Goal: Check status: Check status

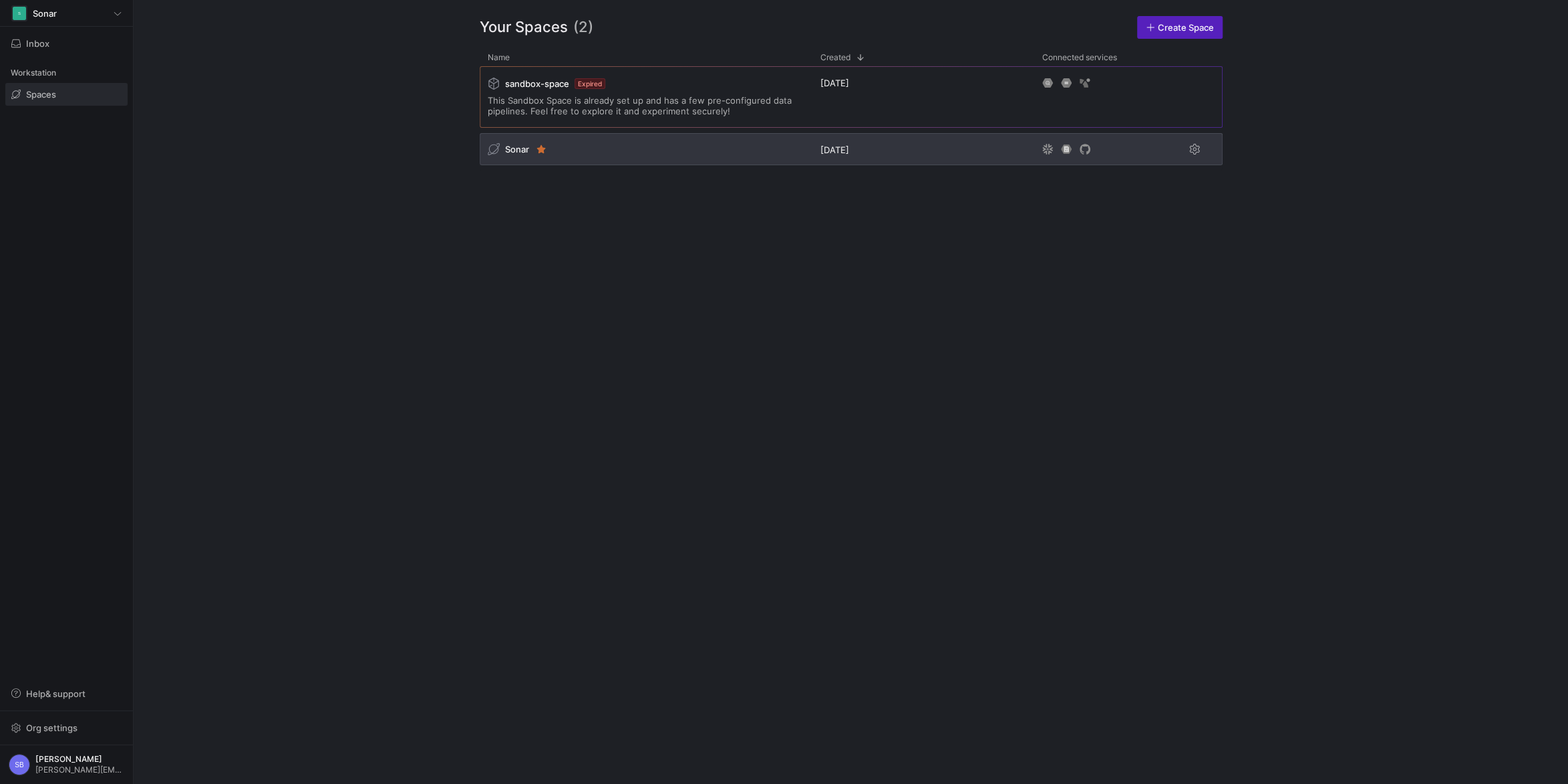
click at [510, 153] on span "Sonar" at bounding box center [517, 149] width 24 height 11
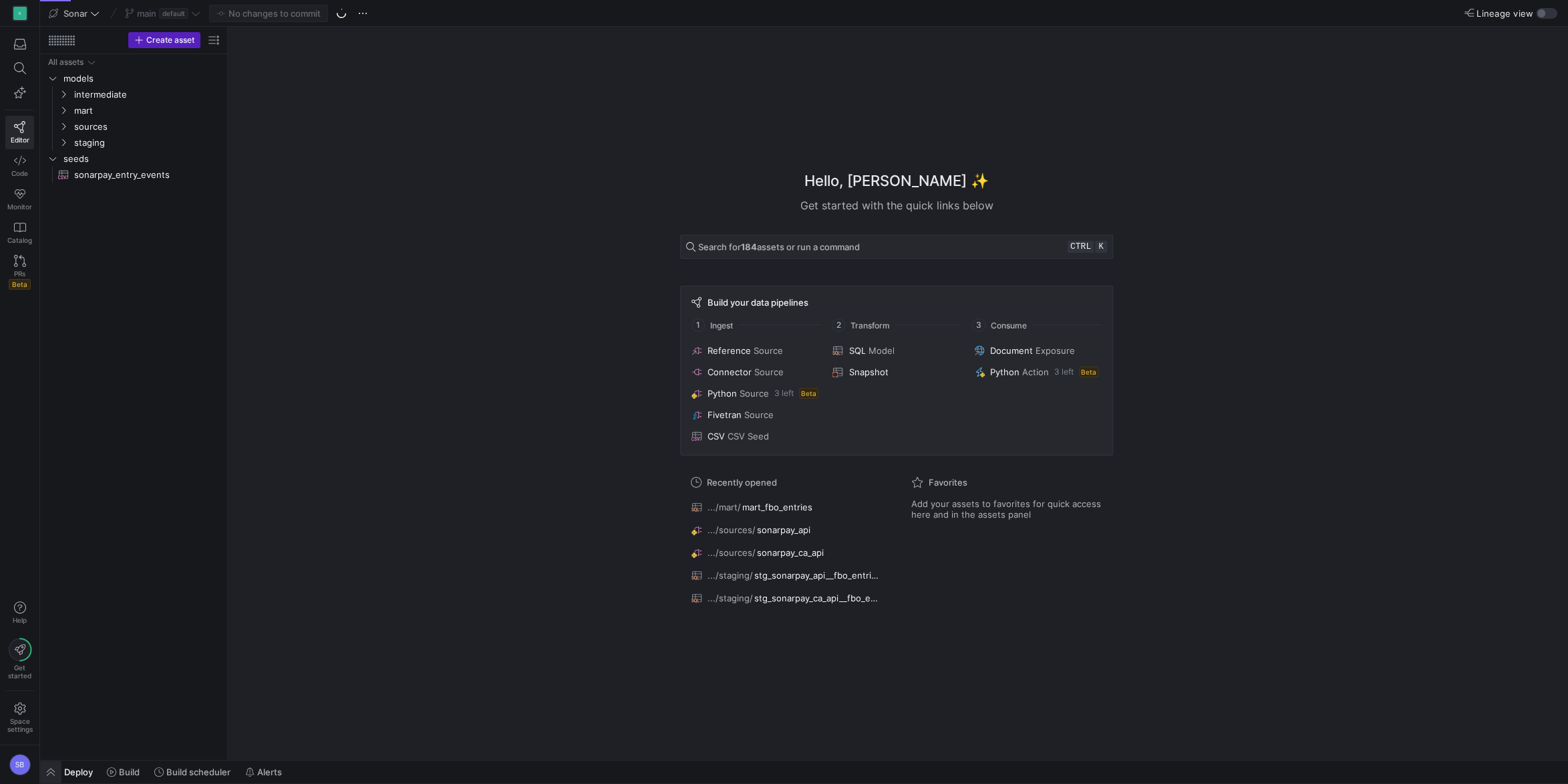
click at [56, 562] on span "button" at bounding box center [50, 771] width 21 height 23
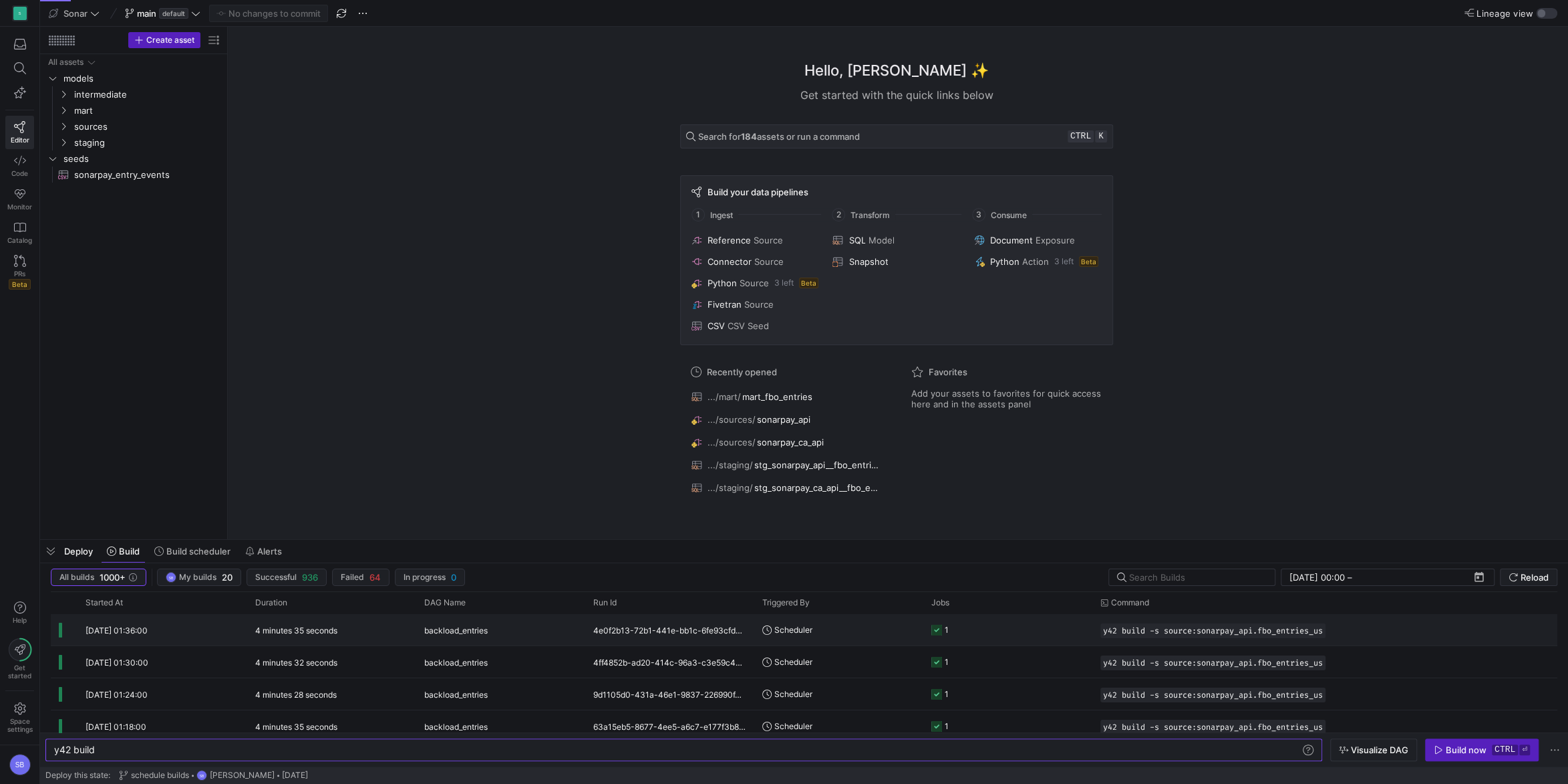
click at [308, 562] on div "4 minutes 35 seconds" at bounding box center [332, 630] width 169 height 31
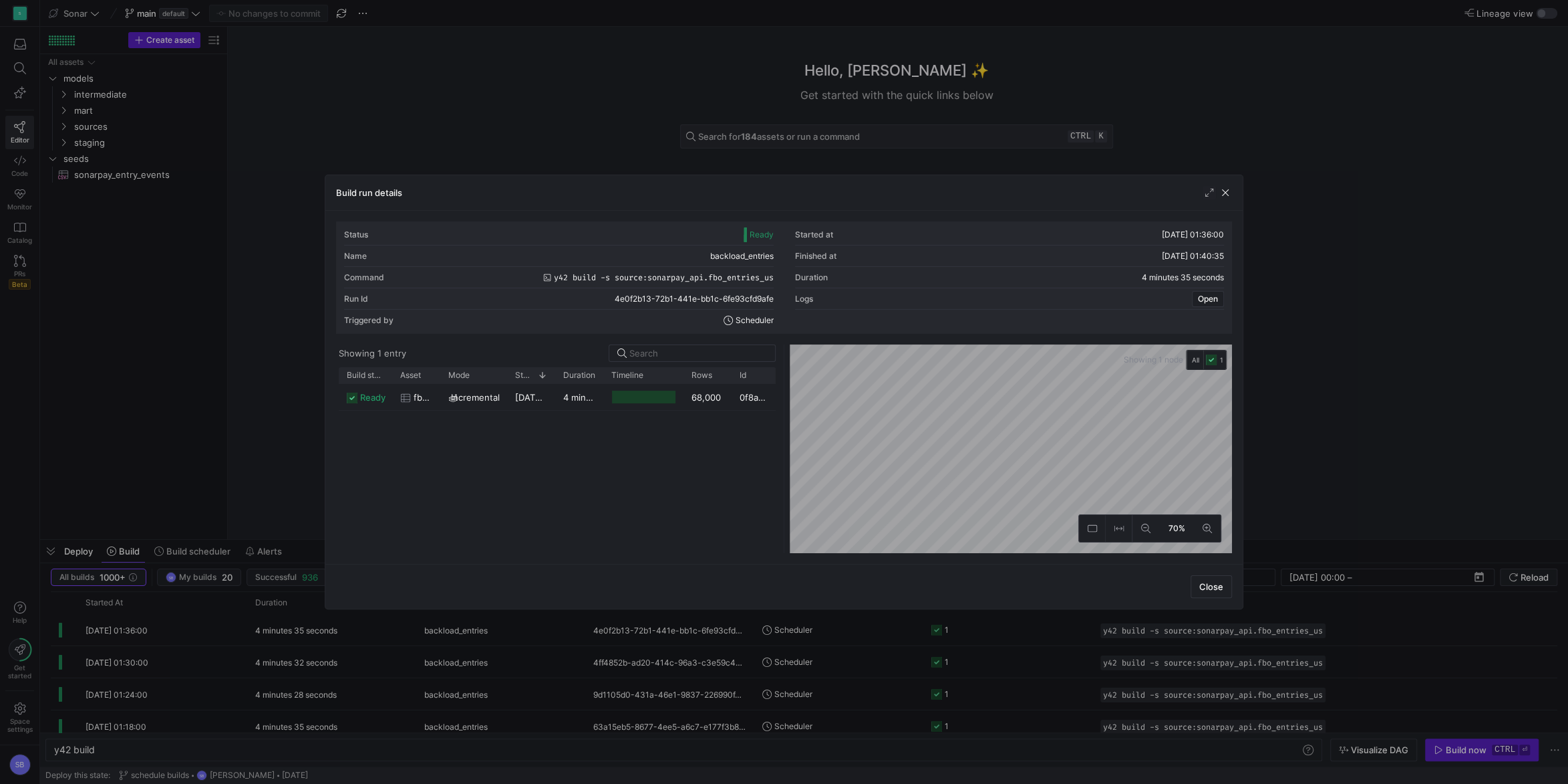
click at [551, 395] on span "[DATE] 01:36:01" at bounding box center [549, 398] width 67 height 11
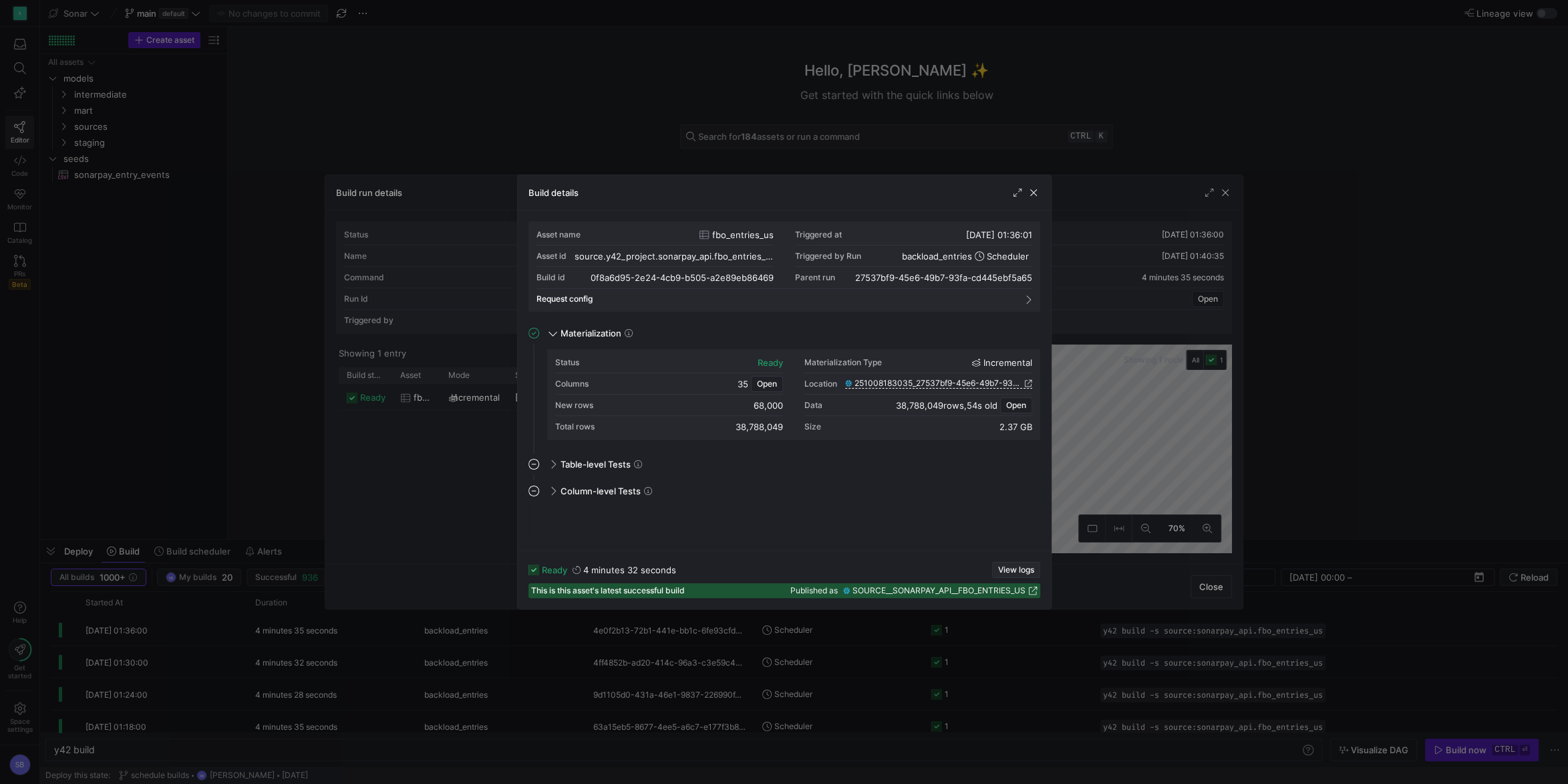
click at [1015, 562] on span "button" at bounding box center [1016, 570] width 47 height 15
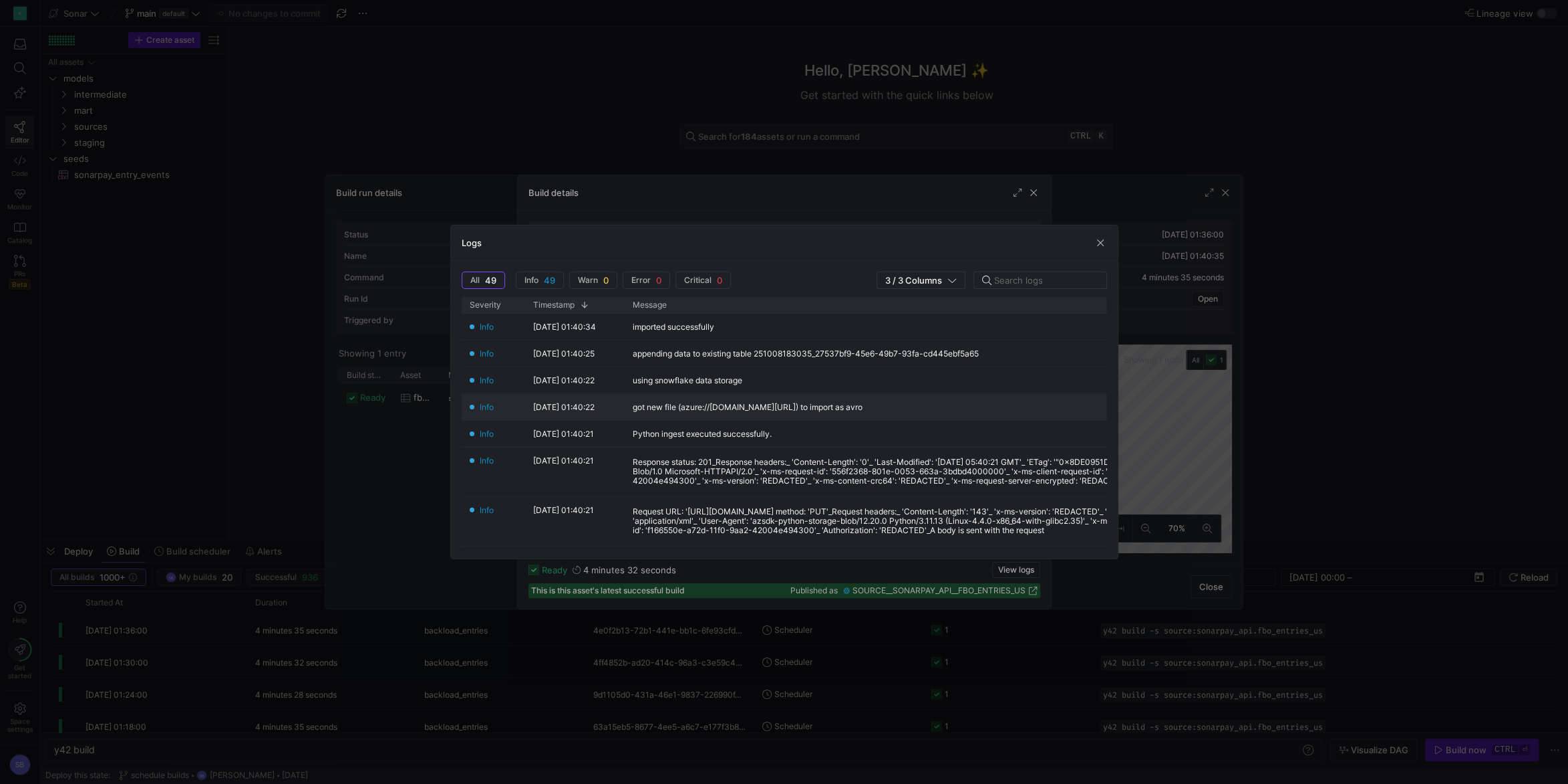
scroll to position [250, 0]
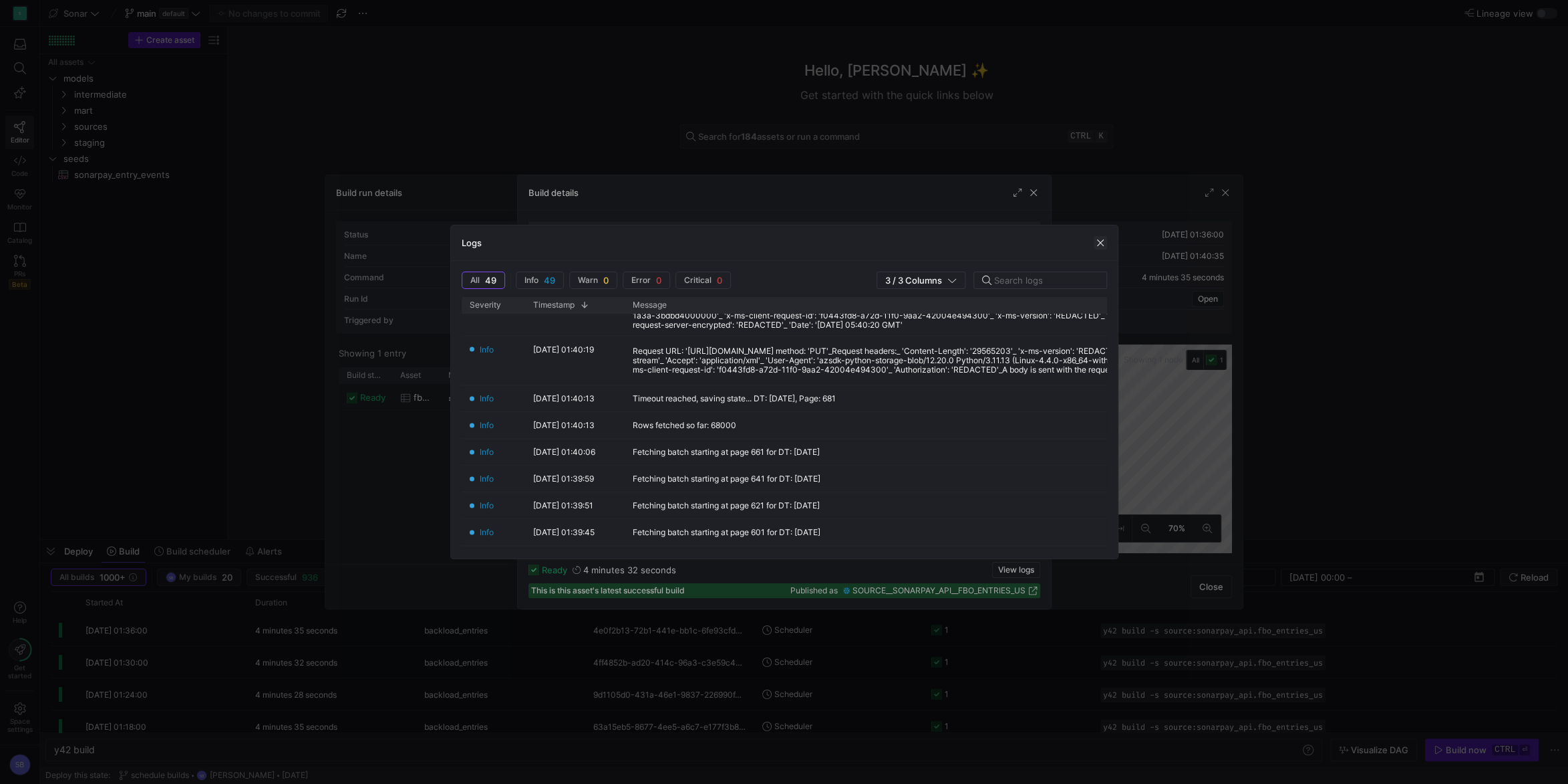
click at [1098, 239] on span "button" at bounding box center [1100, 242] width 13 height 13
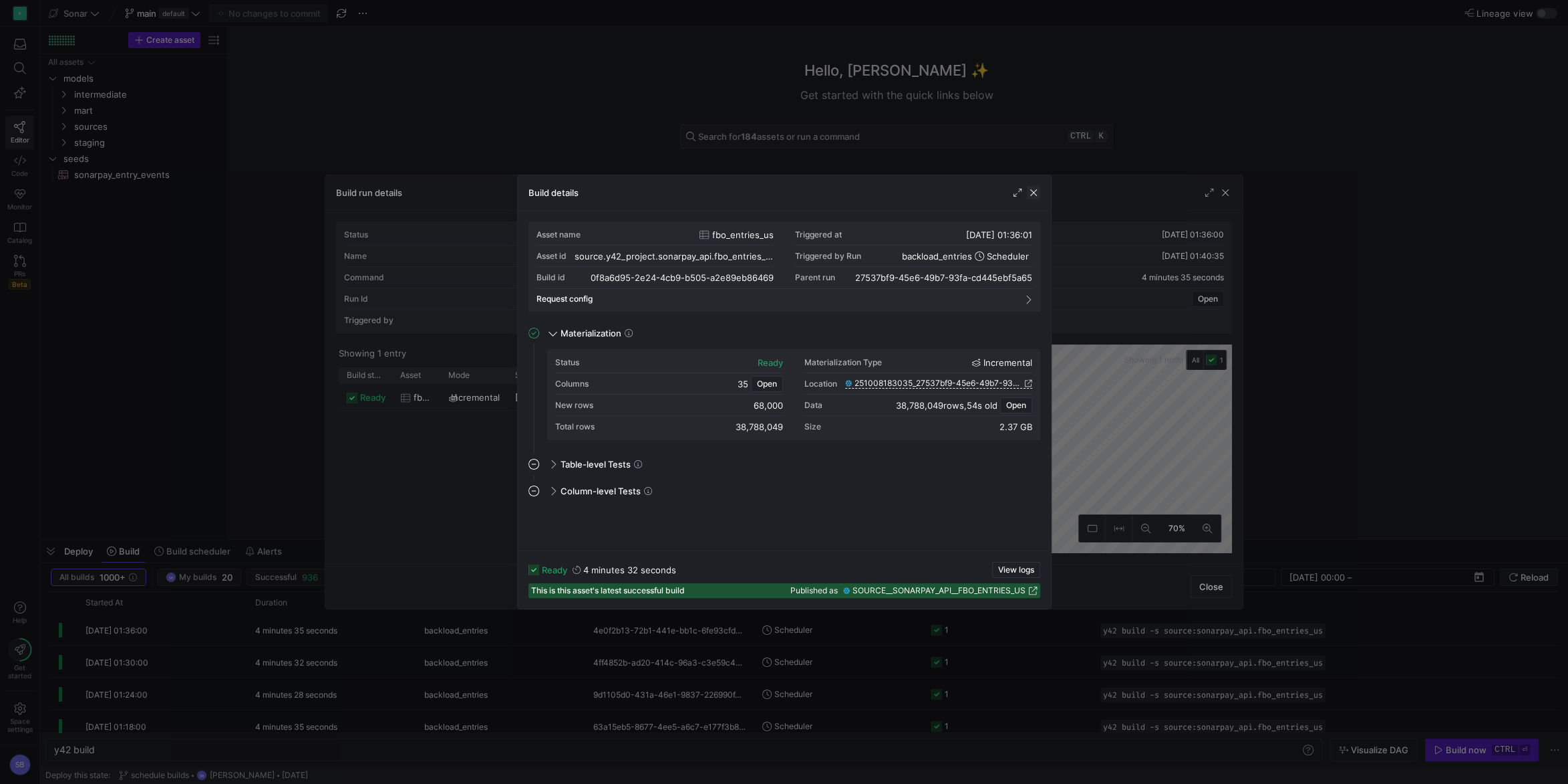
click at [1033, 197] on span "button" at bounding box center [1034, 192] width 13 height 13
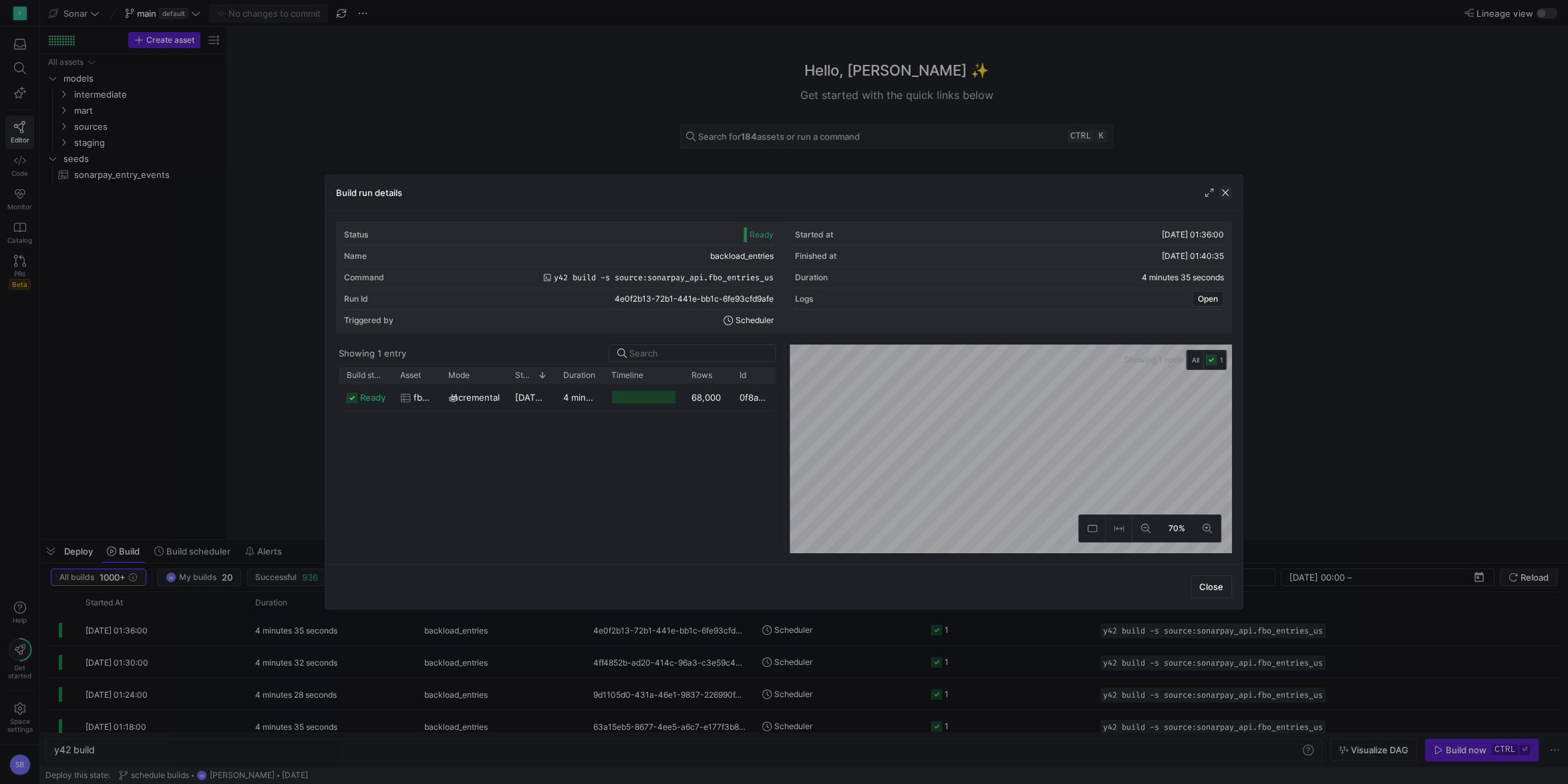
click at [1175, 191] on span "button" at bounding box center [1225, 192] width 13 height 13
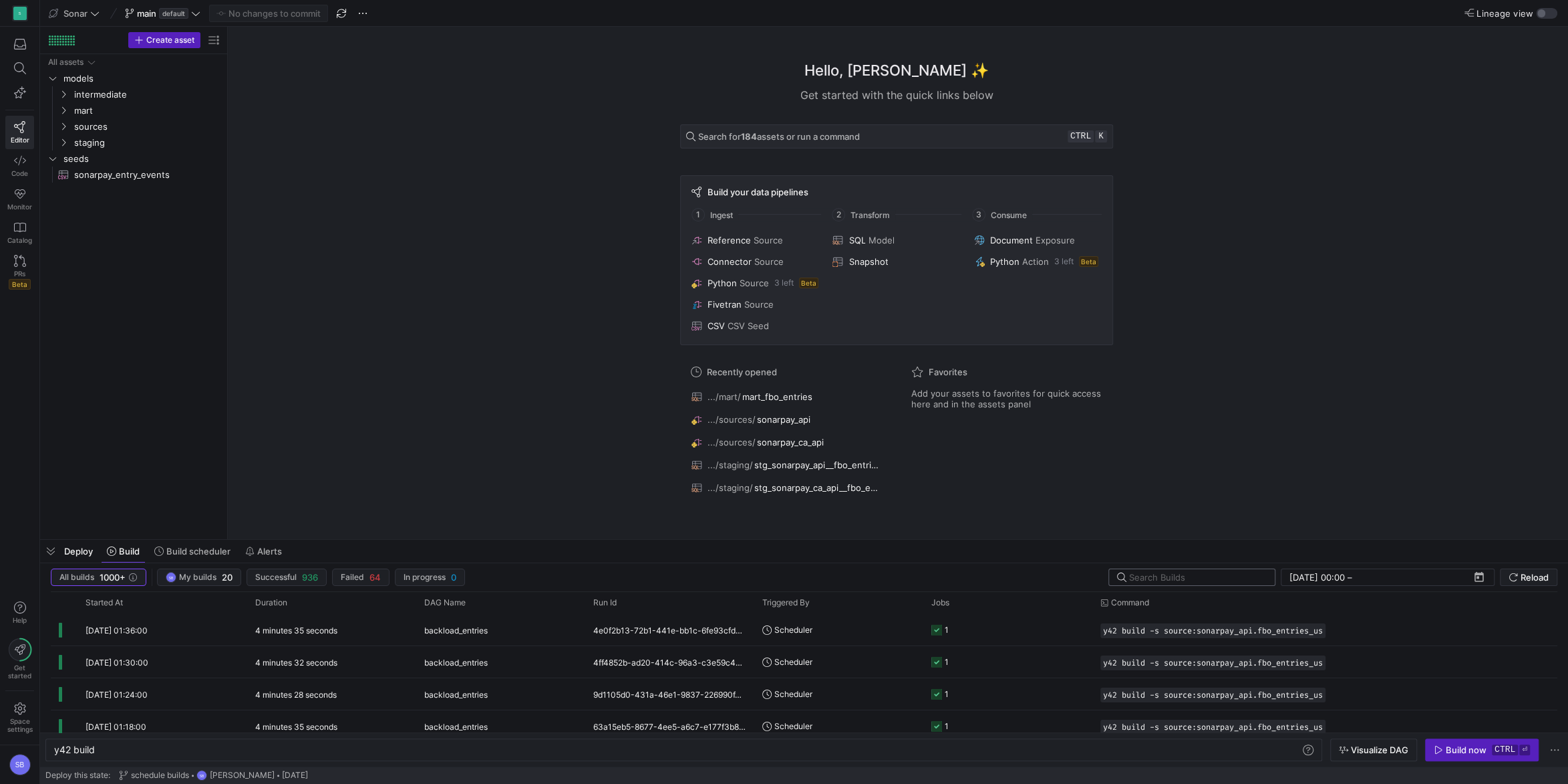
click at [1175, 562] on input "text" at bounding box center [1197, 577] width 135 height 11
type input "c"
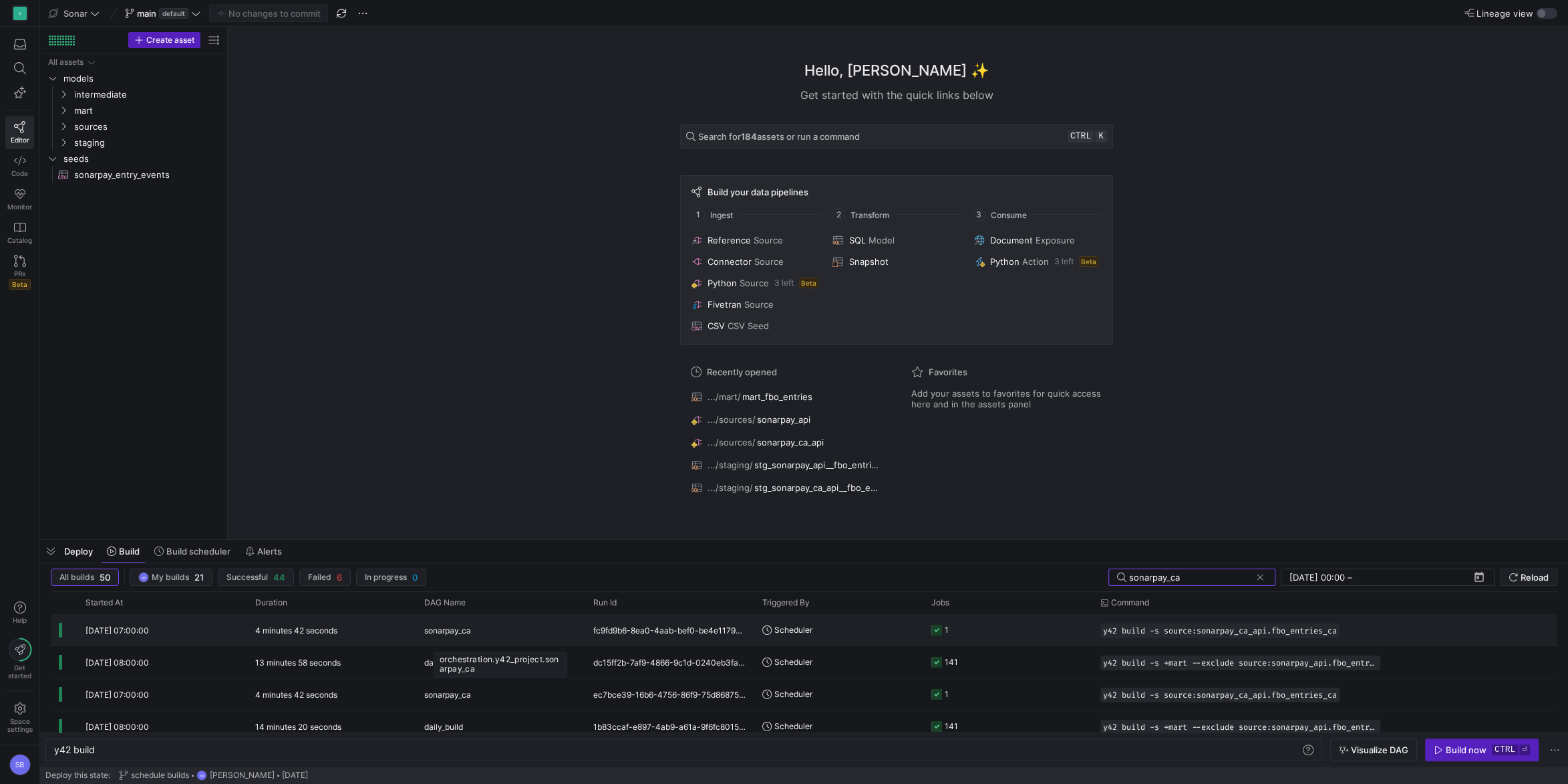
type input "sonarpay_ca"
click at [451, 562] on span "sonarpay_ca" at bounding box center [447, 631] width 47 height 31
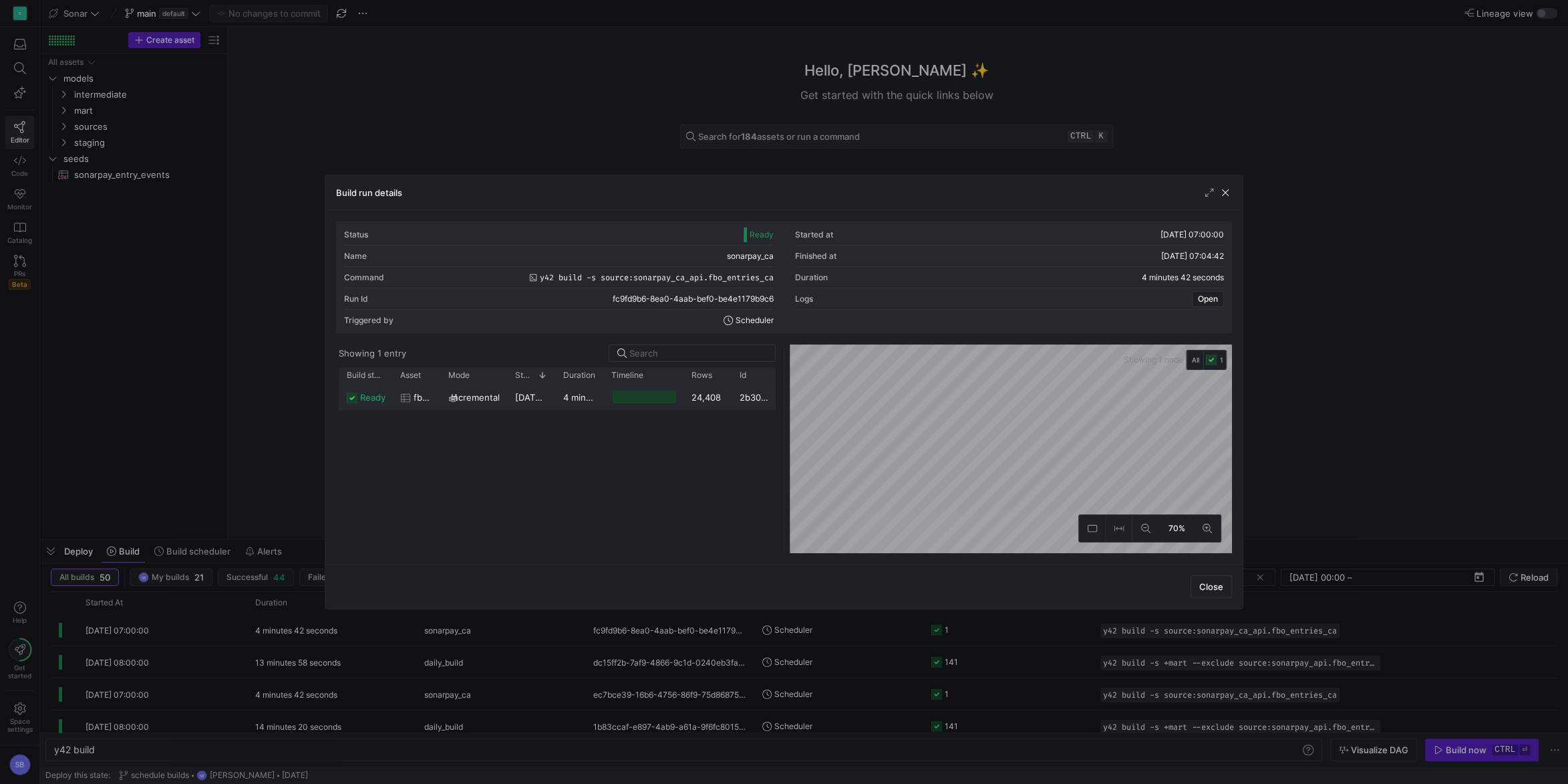
click at [574, 398] on y42-duration "4 minutes 37 seconds" at bounding box center [610, 398] width 92 height 11
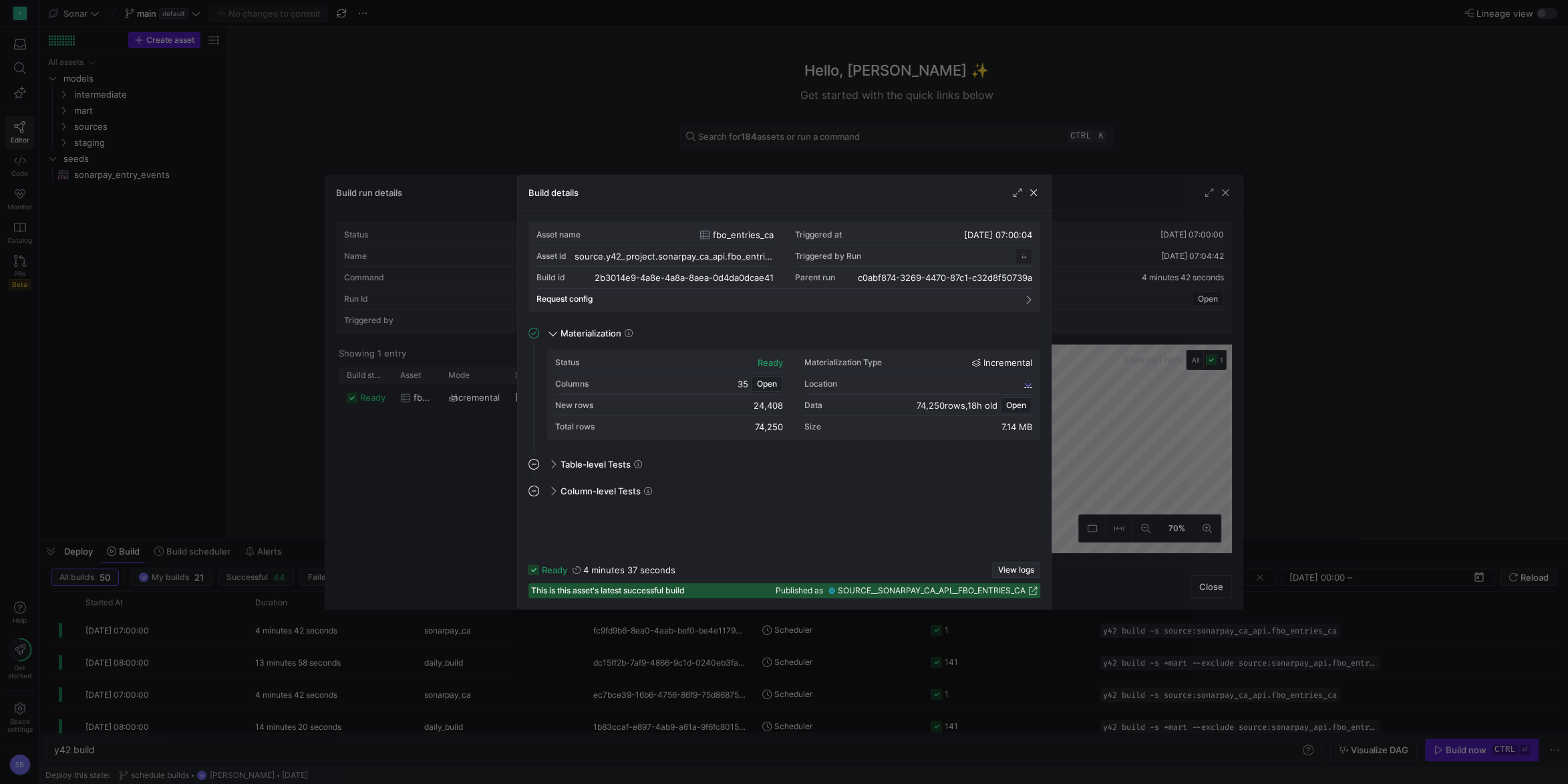
click at [1006, 562] on span "View logs" at bounding box center [1015, 570] width 36 height 9
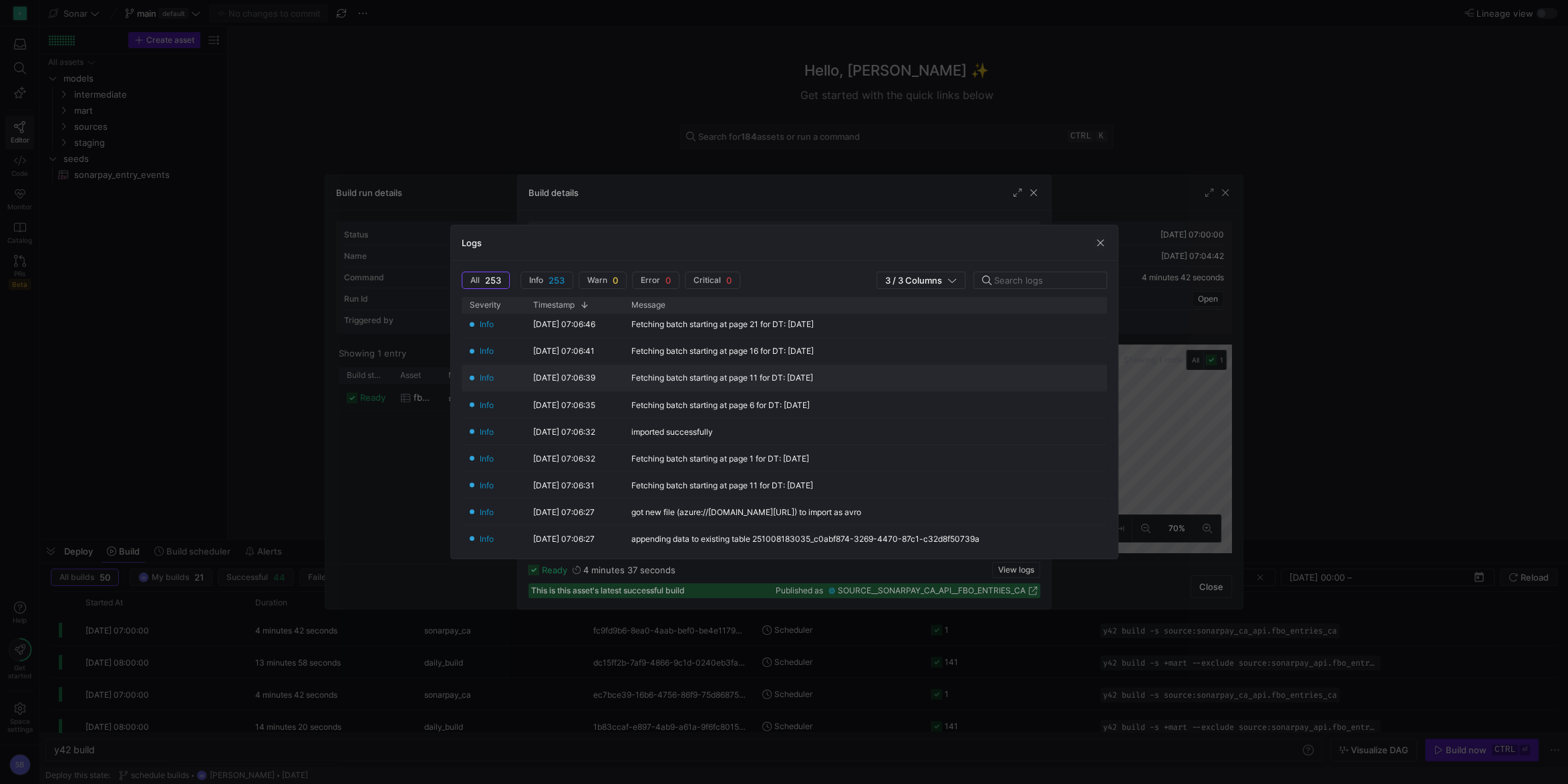
scroll to position [0, 0]
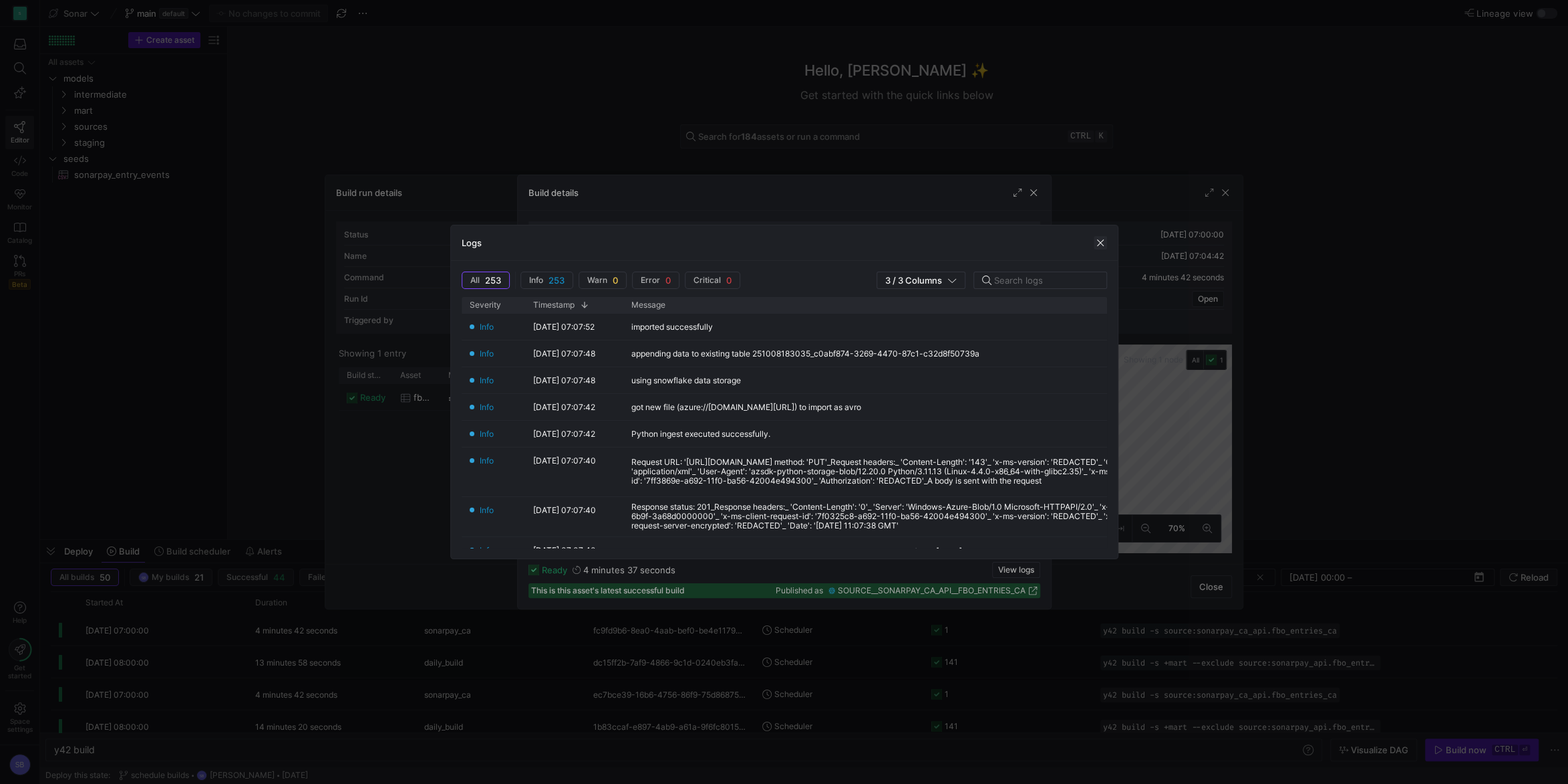
click at [1104, 243] on span "button" at bounding box center [1100, 242] width 13 height 13
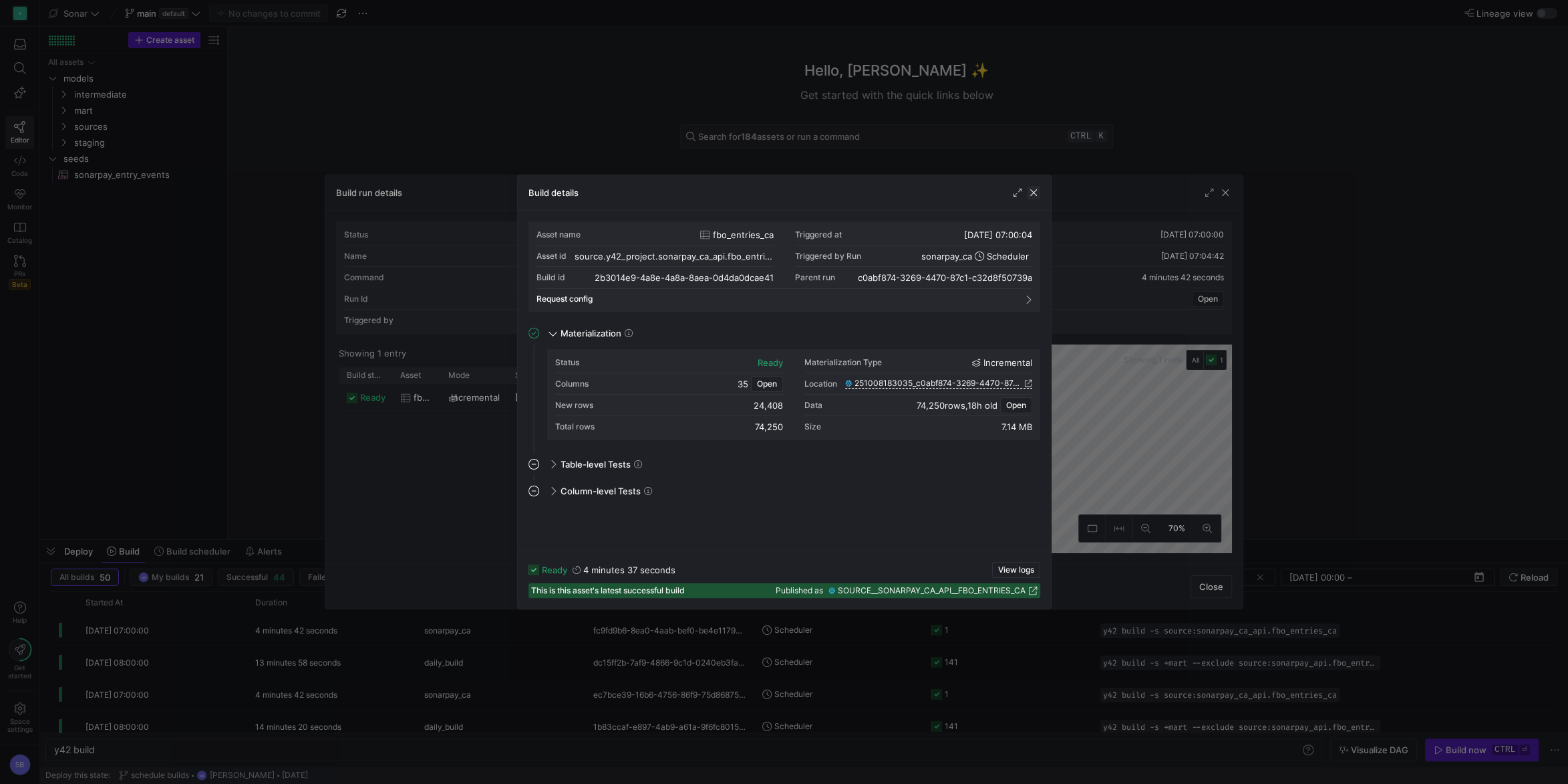
click at [1033, 195] on span "button" at bounding box center [1034, 192] width 13 height 13
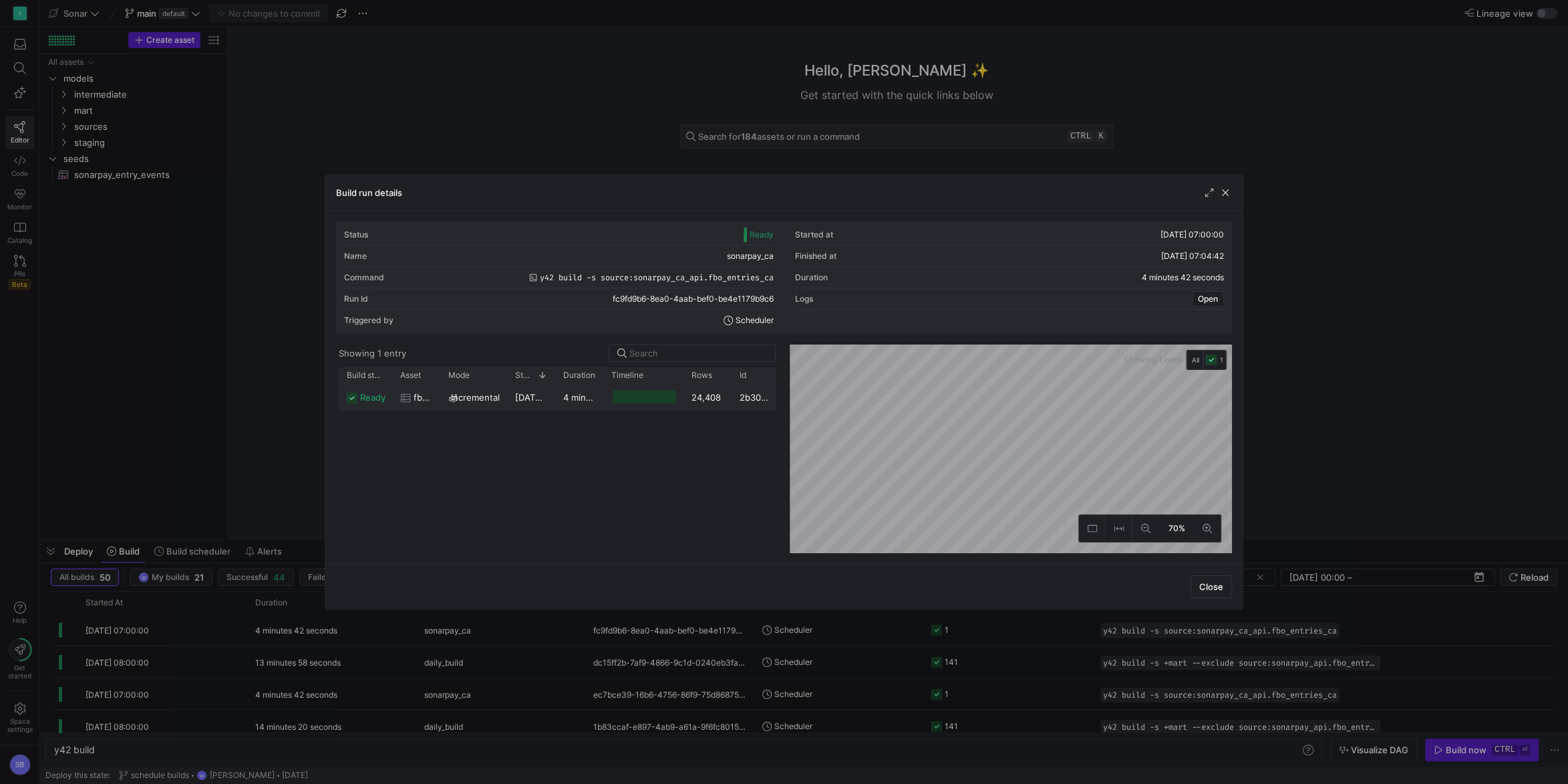
click at [583, 399] on y42-duration "4 minutes 37 seconds" at bounding box center [610, 398] width 92 height 11
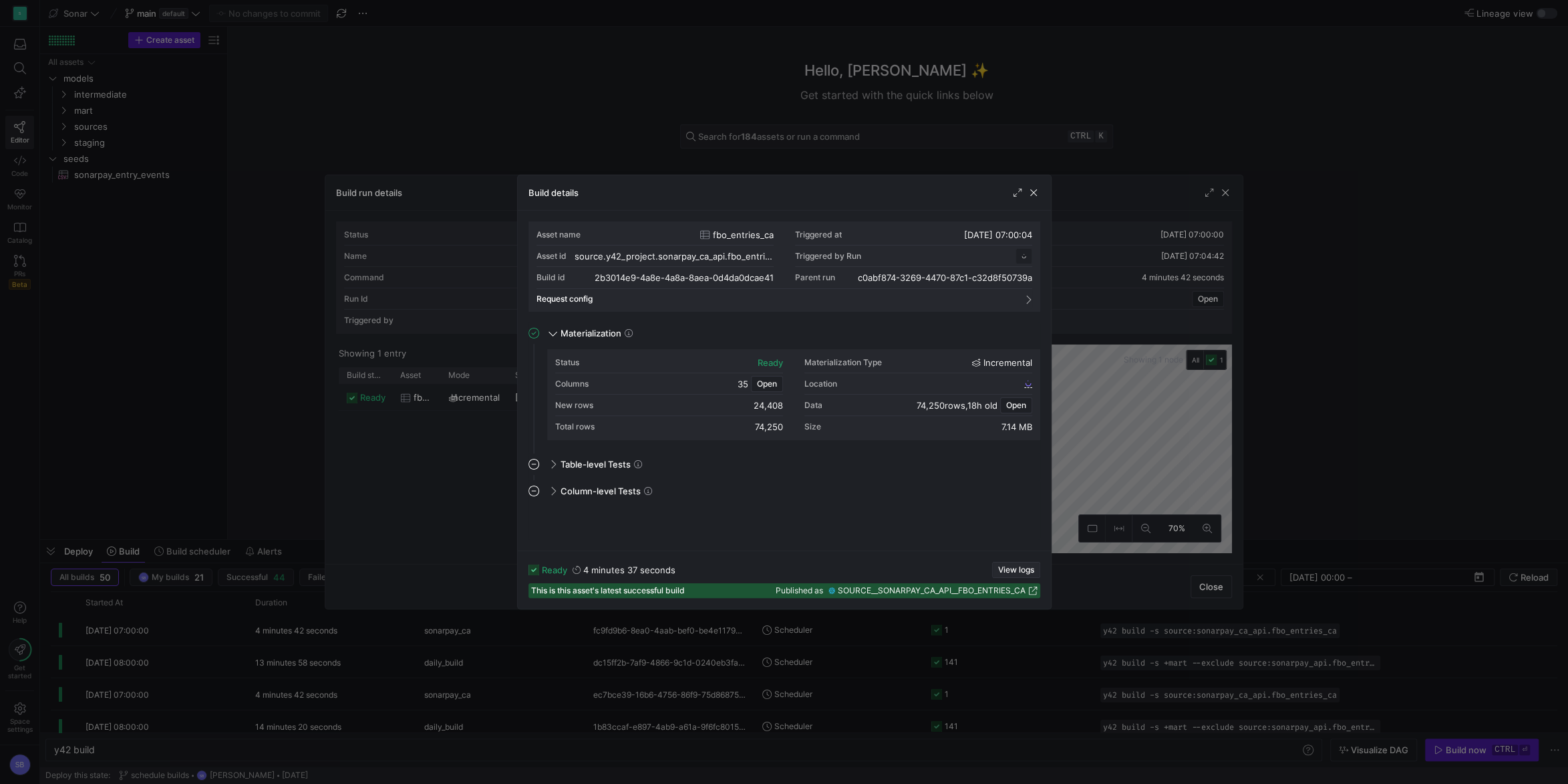
click at [1014, 562] on span "View logs" at bounding box center [1015, 570] width 36 height 9
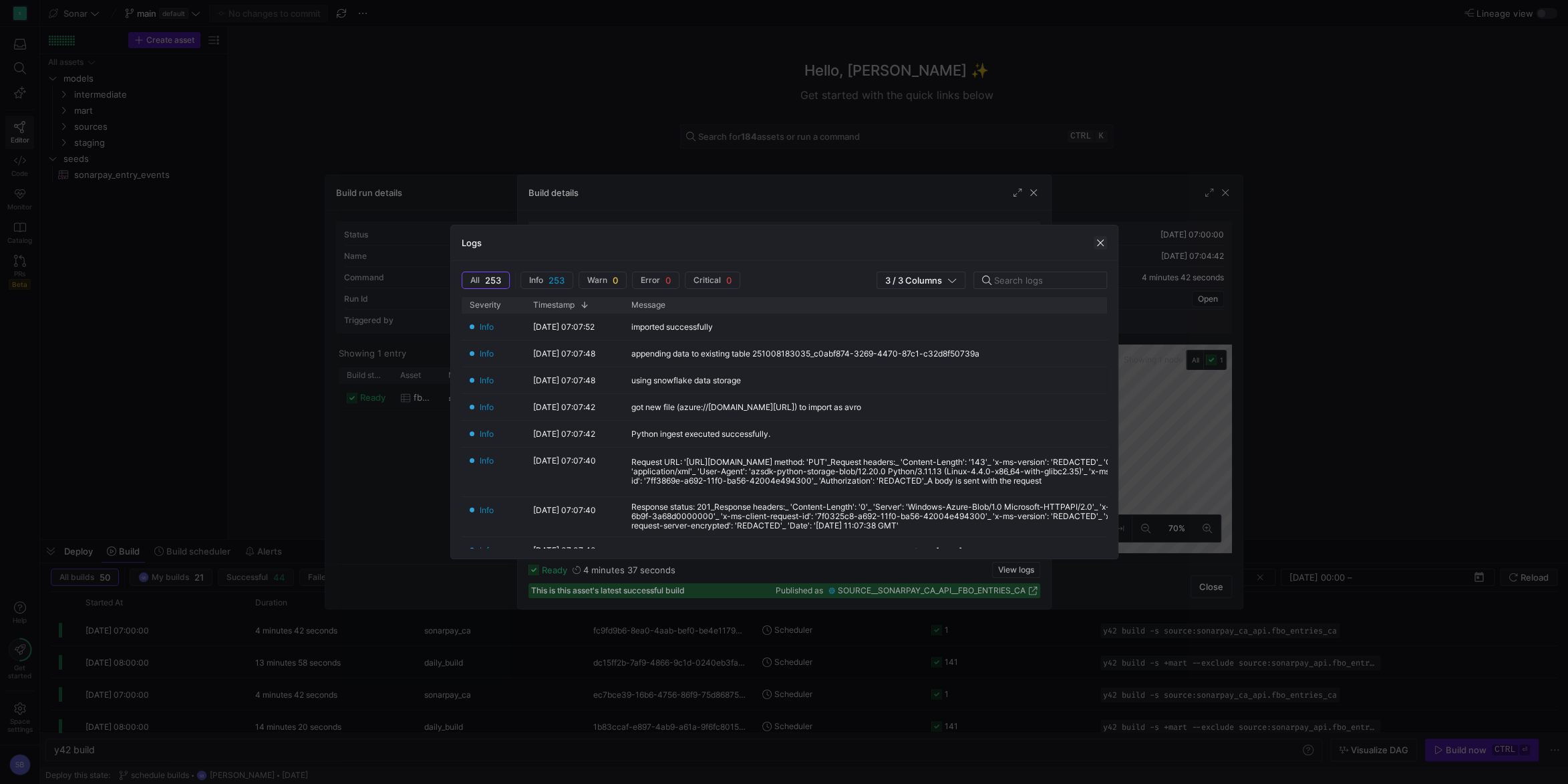
click at [1098, 241] on span "button" at bounding box center [1100, 242] width 13 height 13
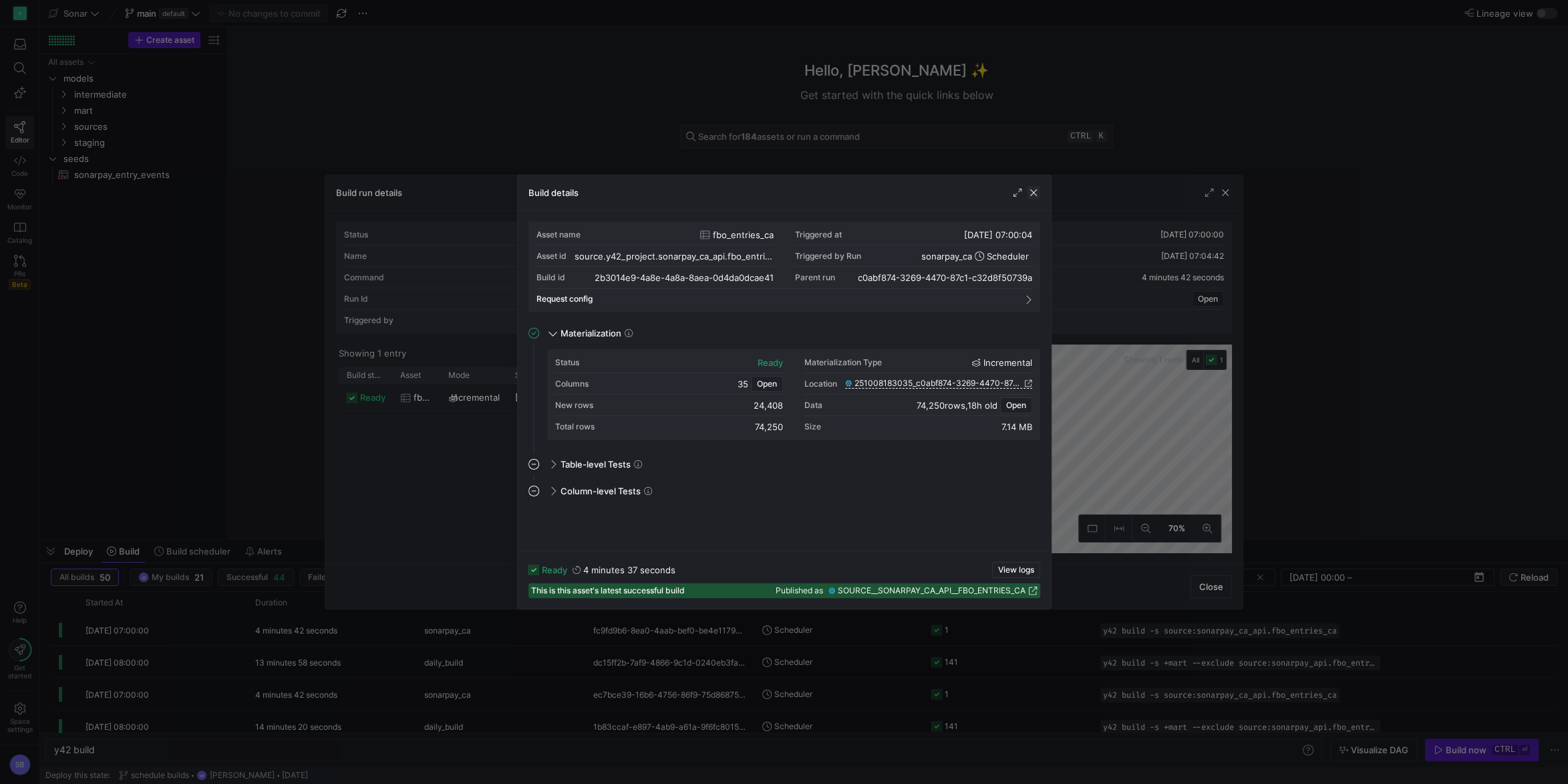
click at [1035, 196] on span "button" at bounding box center [1034, 192] width 13 height 13
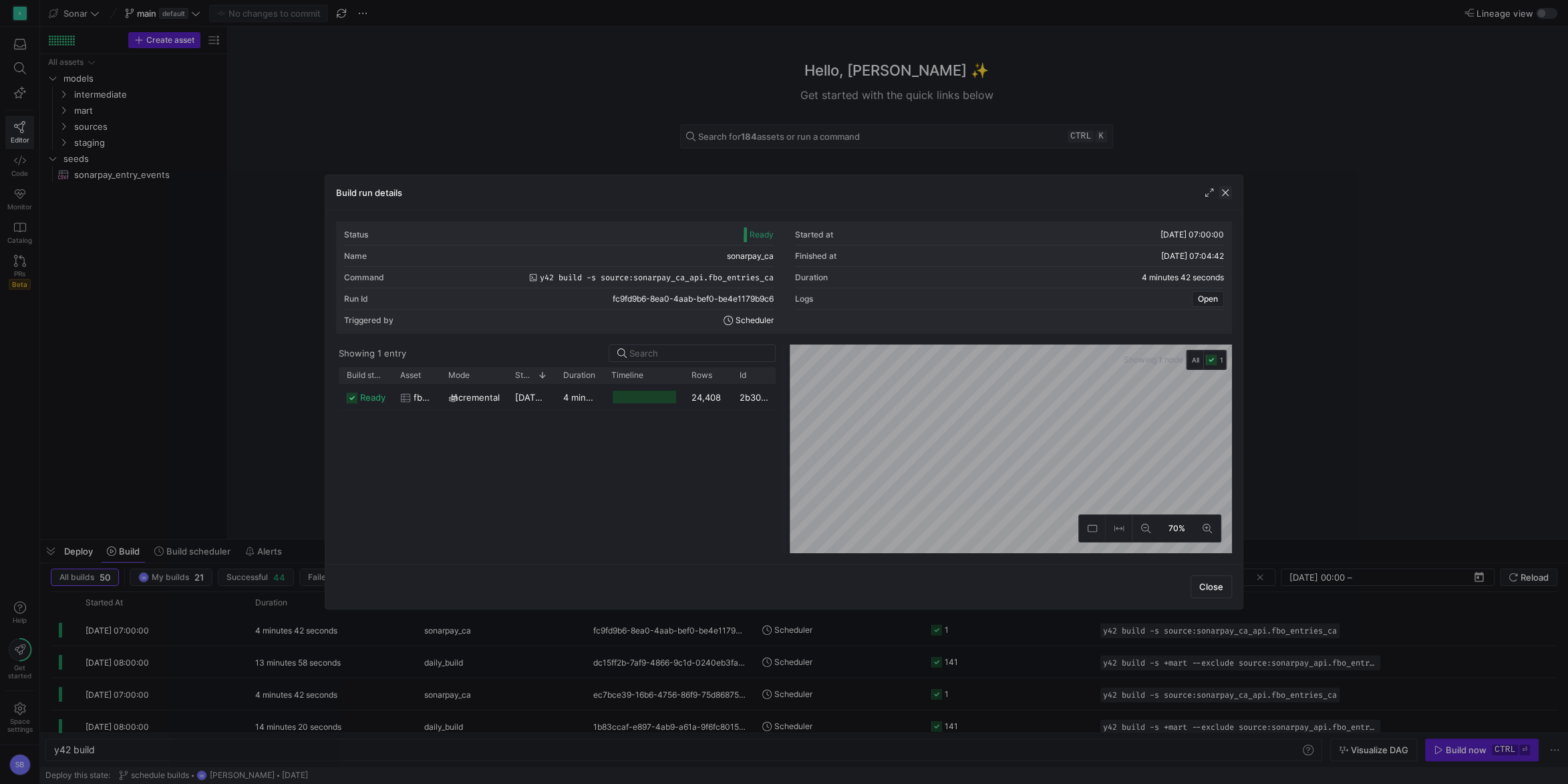
click at [1175, 195] on span "button" at bounding box center [1225, 192] width 13 height 13
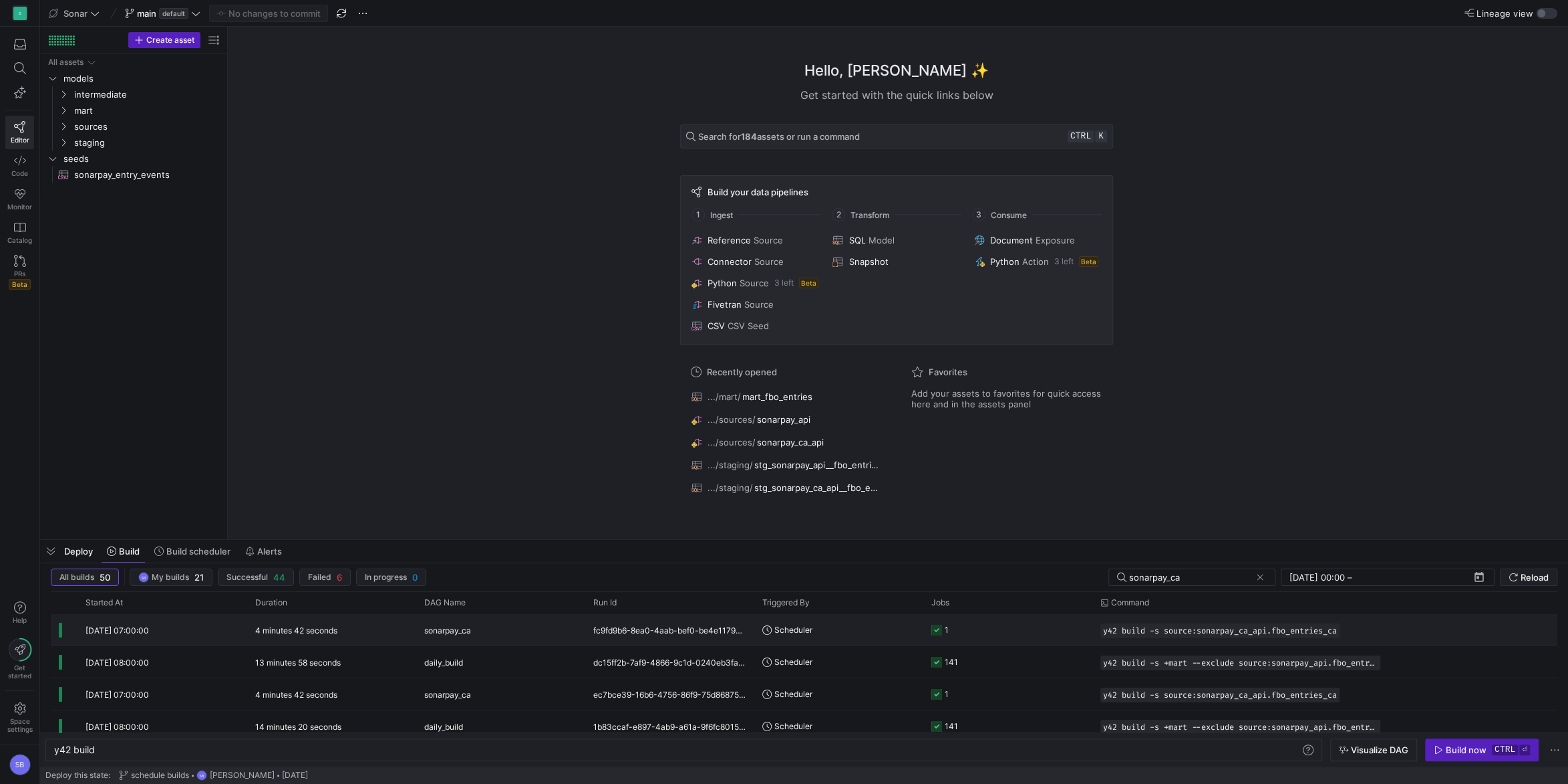
click at [448, 562] on span "sonarpay_ca" at bounding box center [447, 631] width 47 height 31
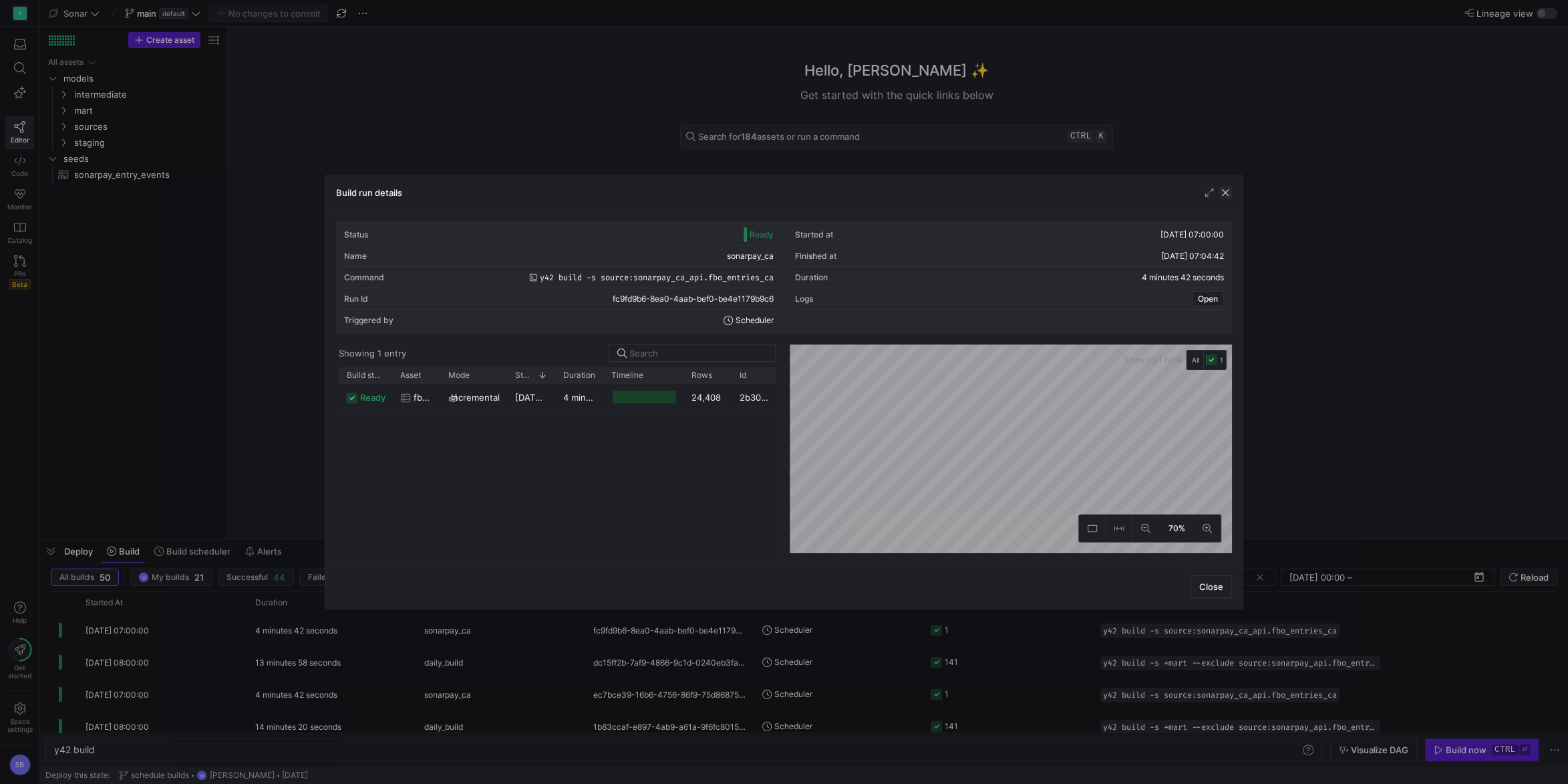
click at [1175, 194] on span "button" at bounding box center [1225, 192] width 13 height 13
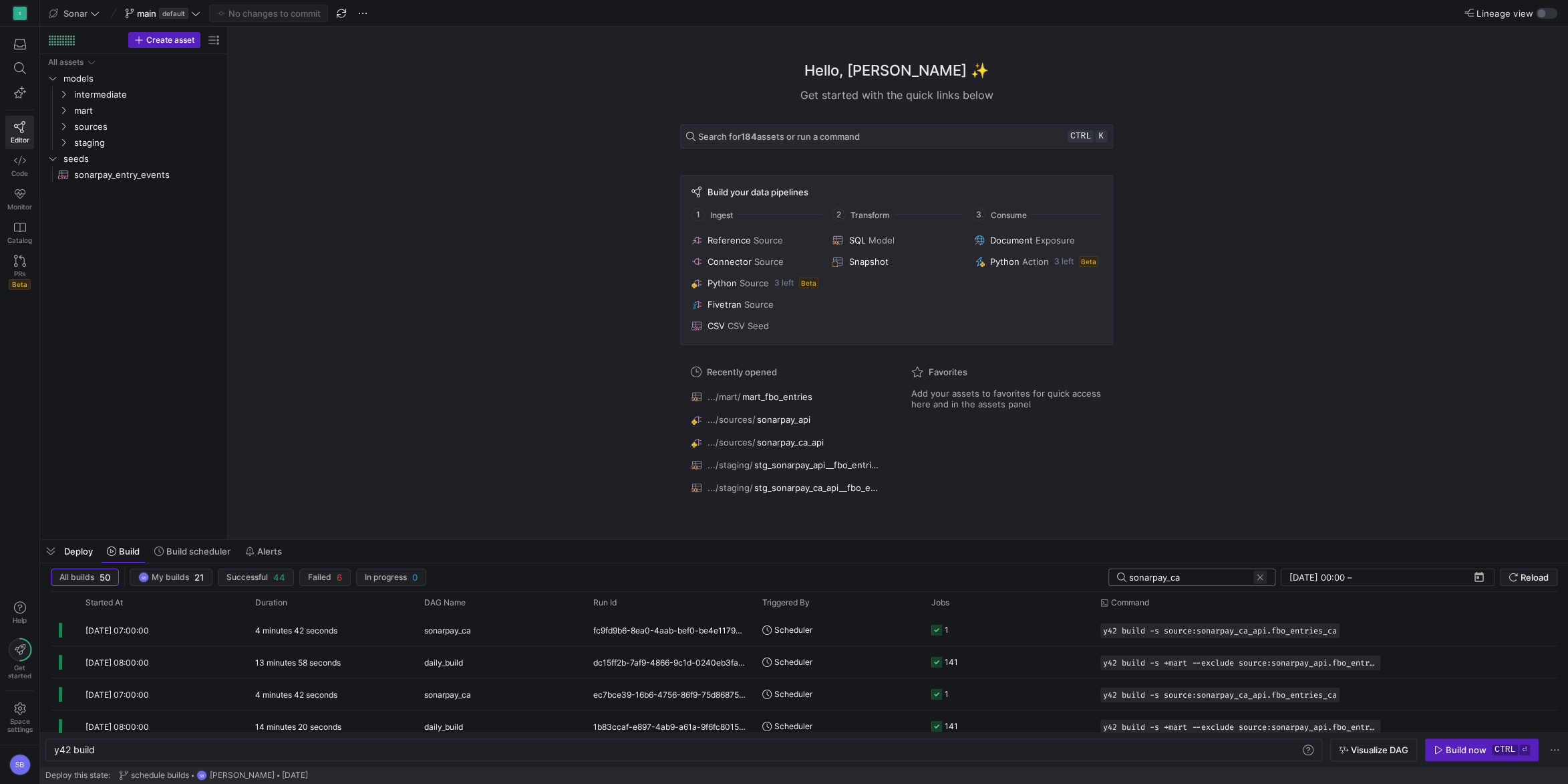
click at [1175, 562] on span at bounding box center [1260, 577] width 13 height 13
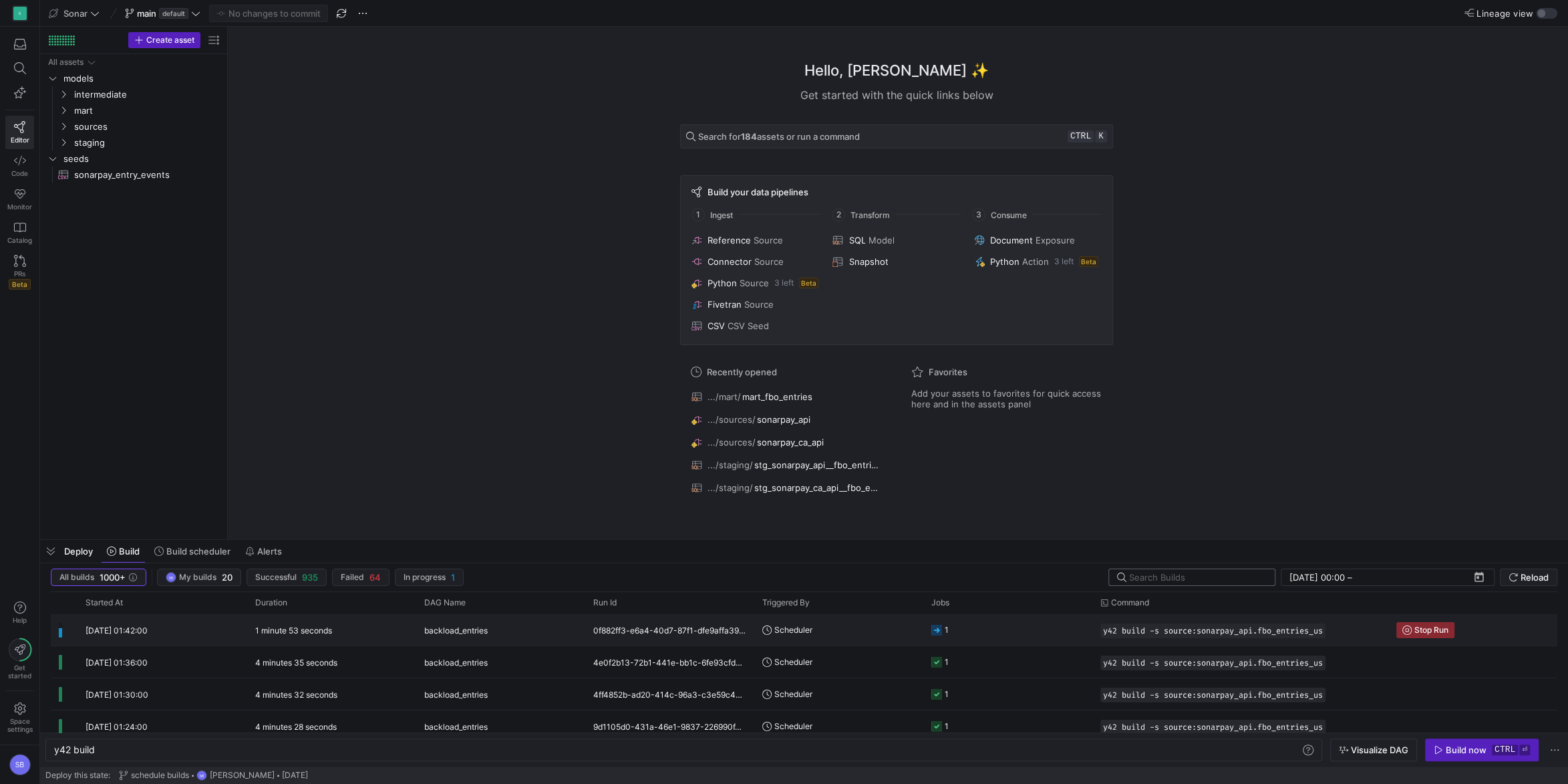
click at [286, 562] on y42-duration "1 minute 53 seconds" at bounding box center [293, 630] width 77 height 10
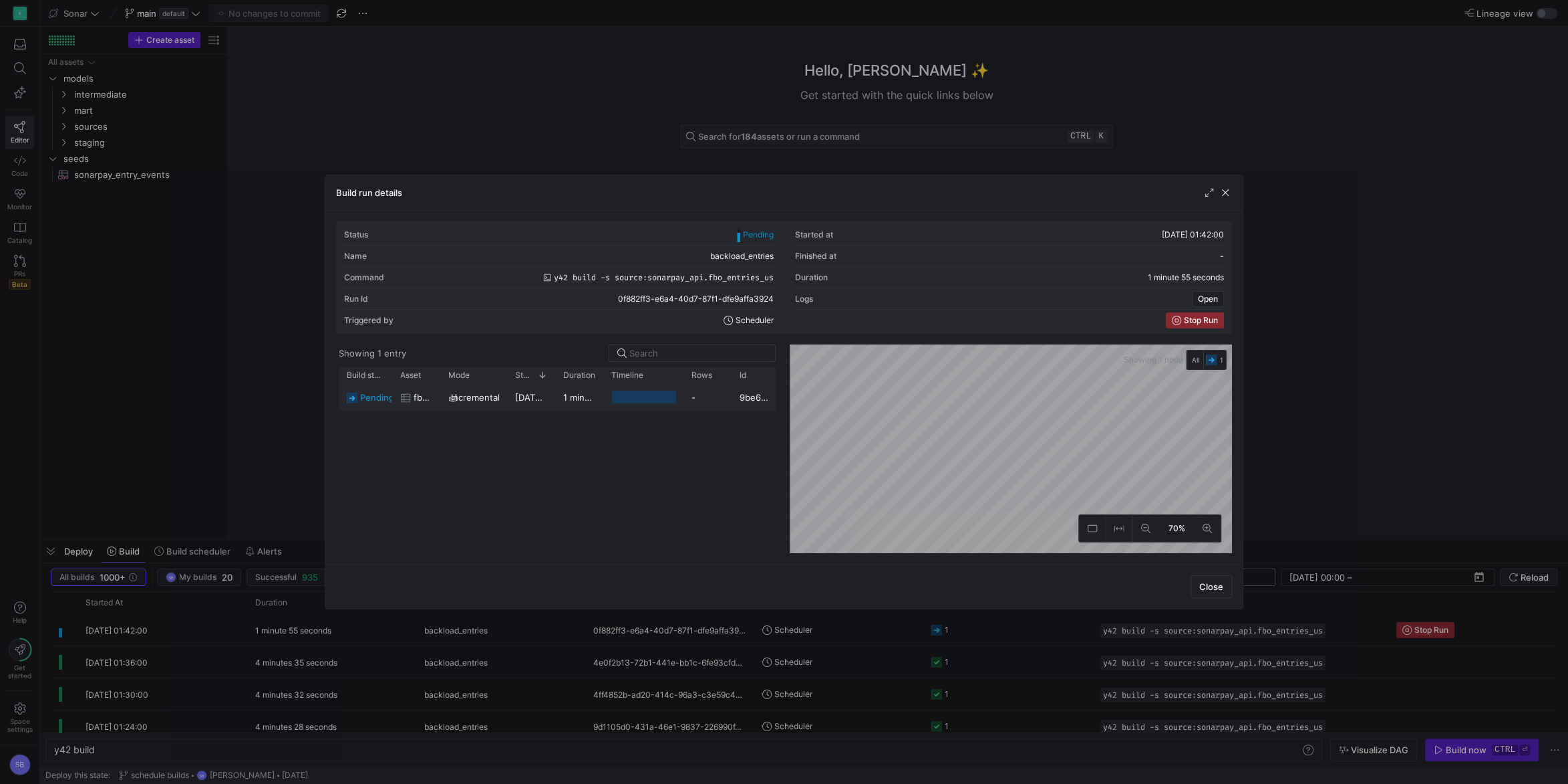
click at [548, 402] on span "[DATE] 01:42:01" at bounding box center [549, 398] width 67 height 11
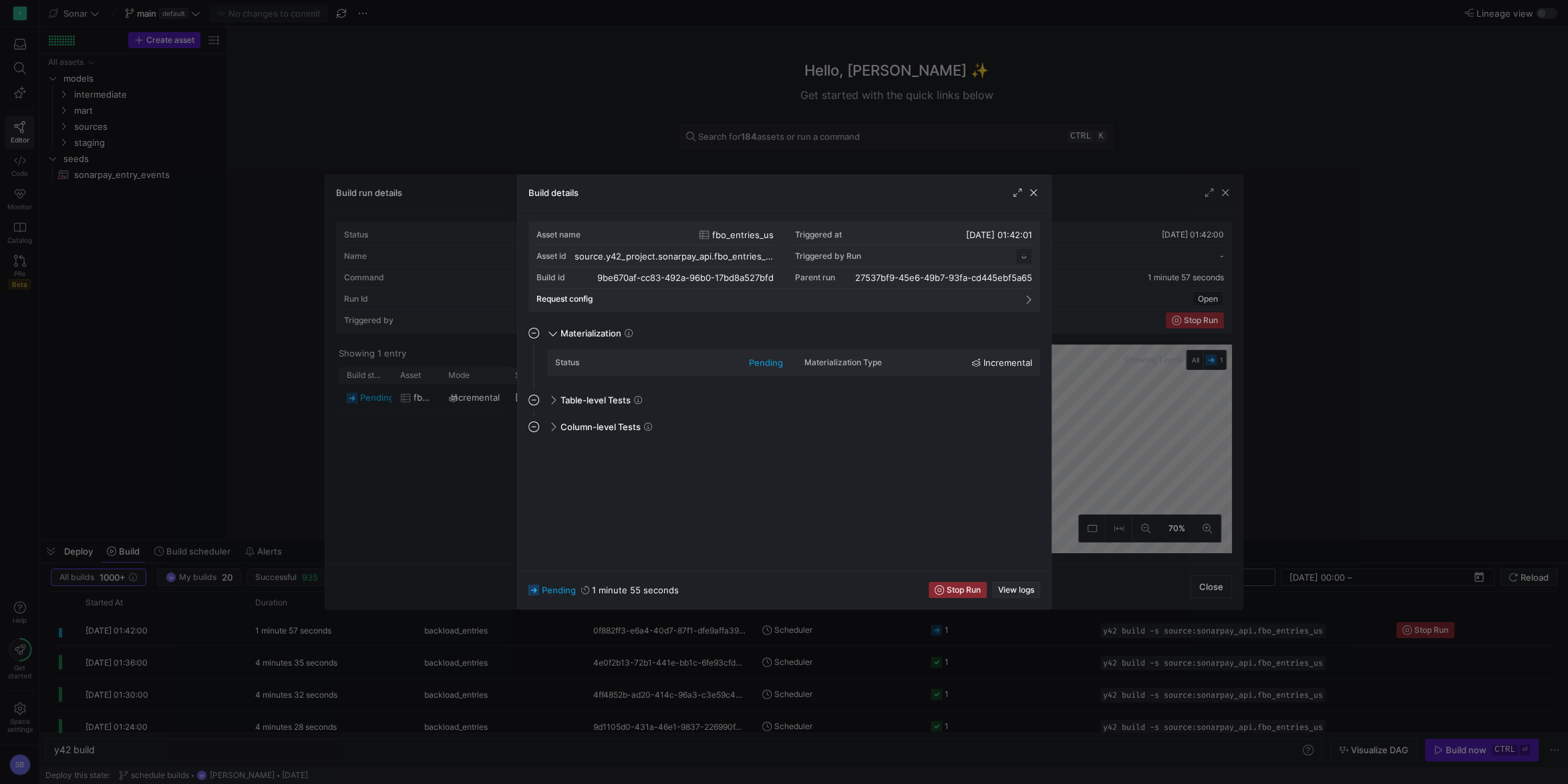
click at [1029, 562] on span "View logs" at bounding box center [1015, 590] width 36 height 9
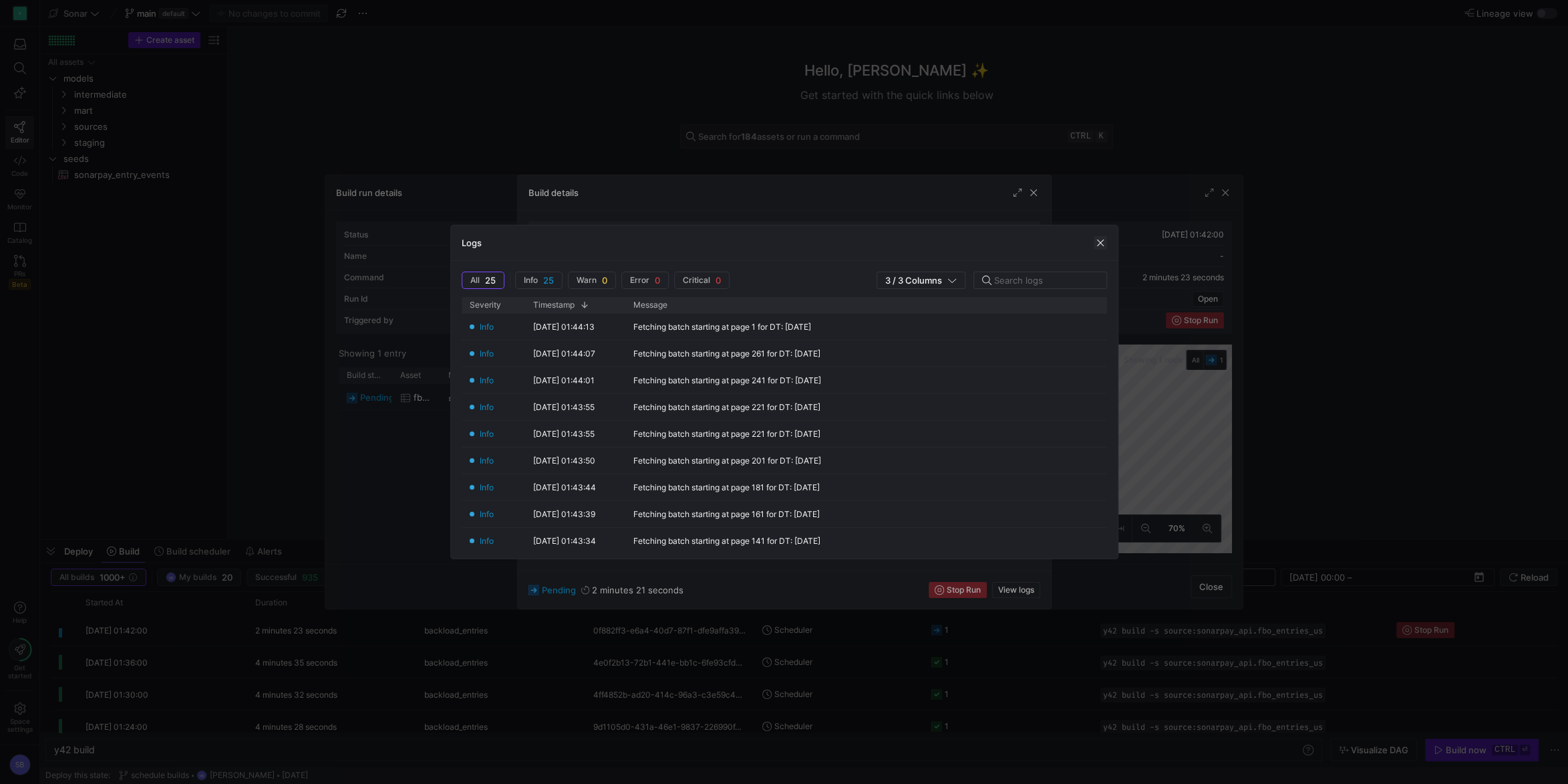
click at [1104, 243] on span "button" at bounding box center [1100, 242] width 13 height 13
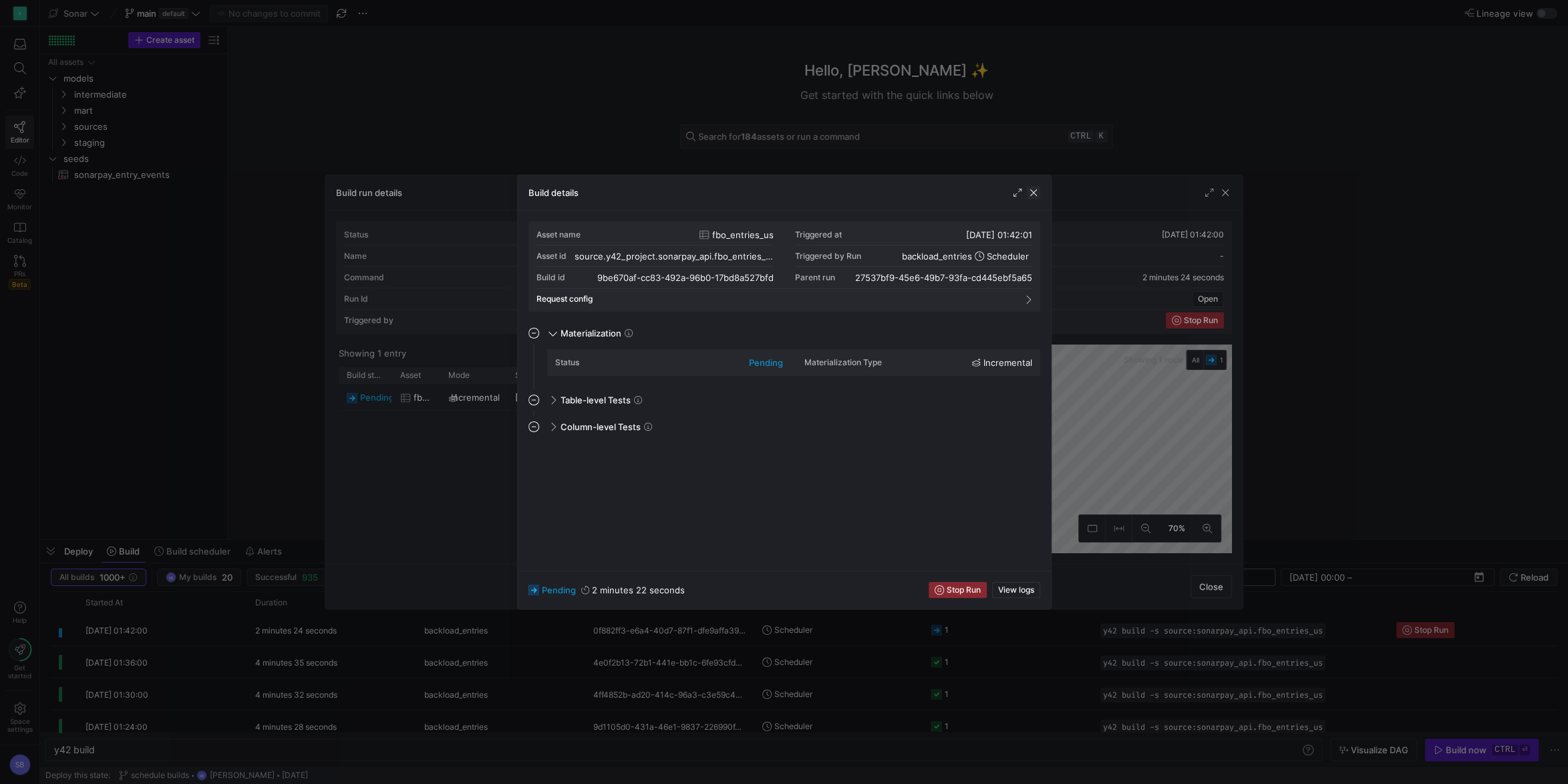
click at [1034, 192] on span "button" at bounding box center [1034, 192] width 13 height 13
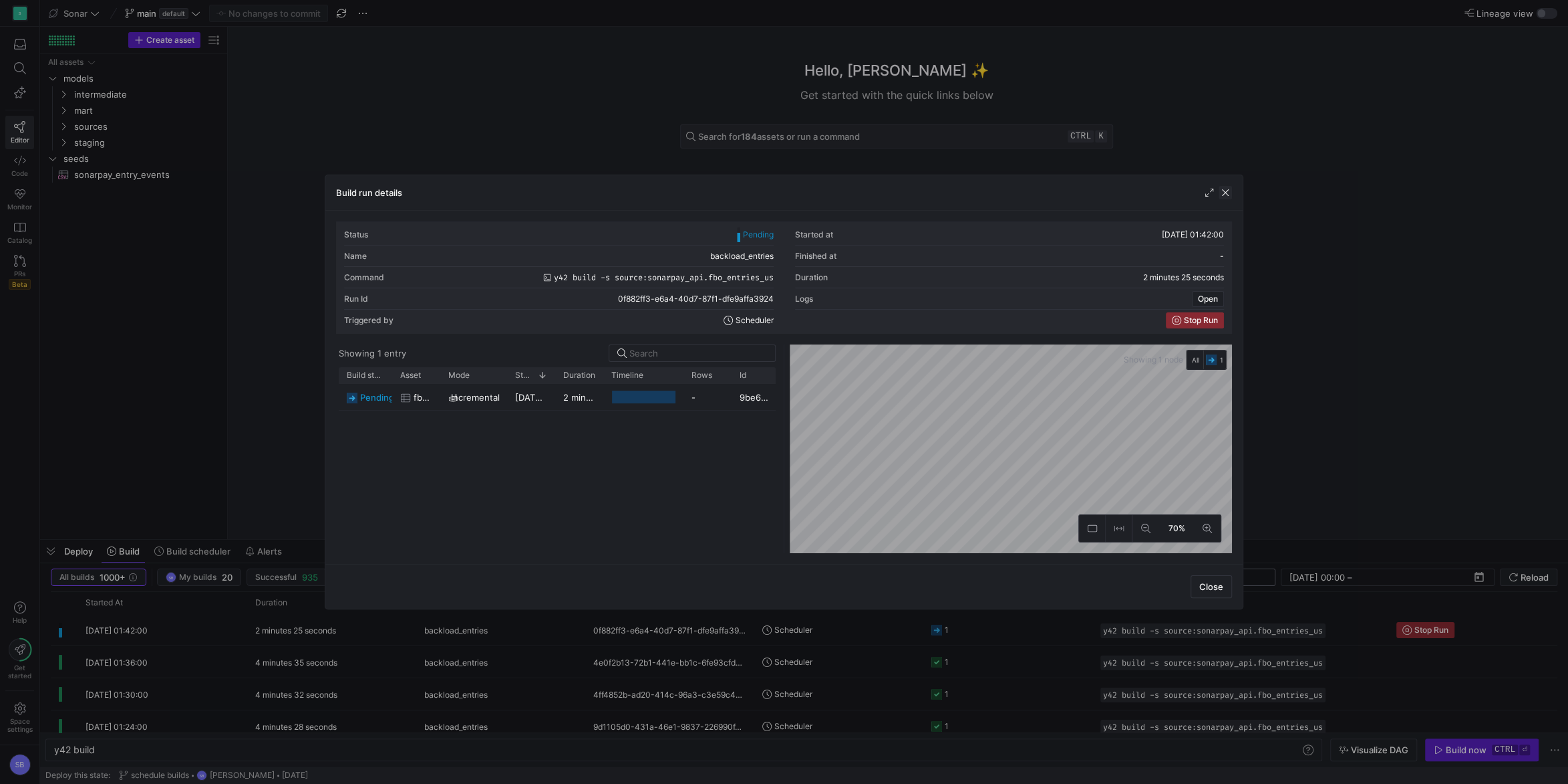
click at [1175, 190] on span "button" at bounding box center [1225, 192] width 13 height 13
